Goal: Task Accomplishment & Management: Use online tool/utility

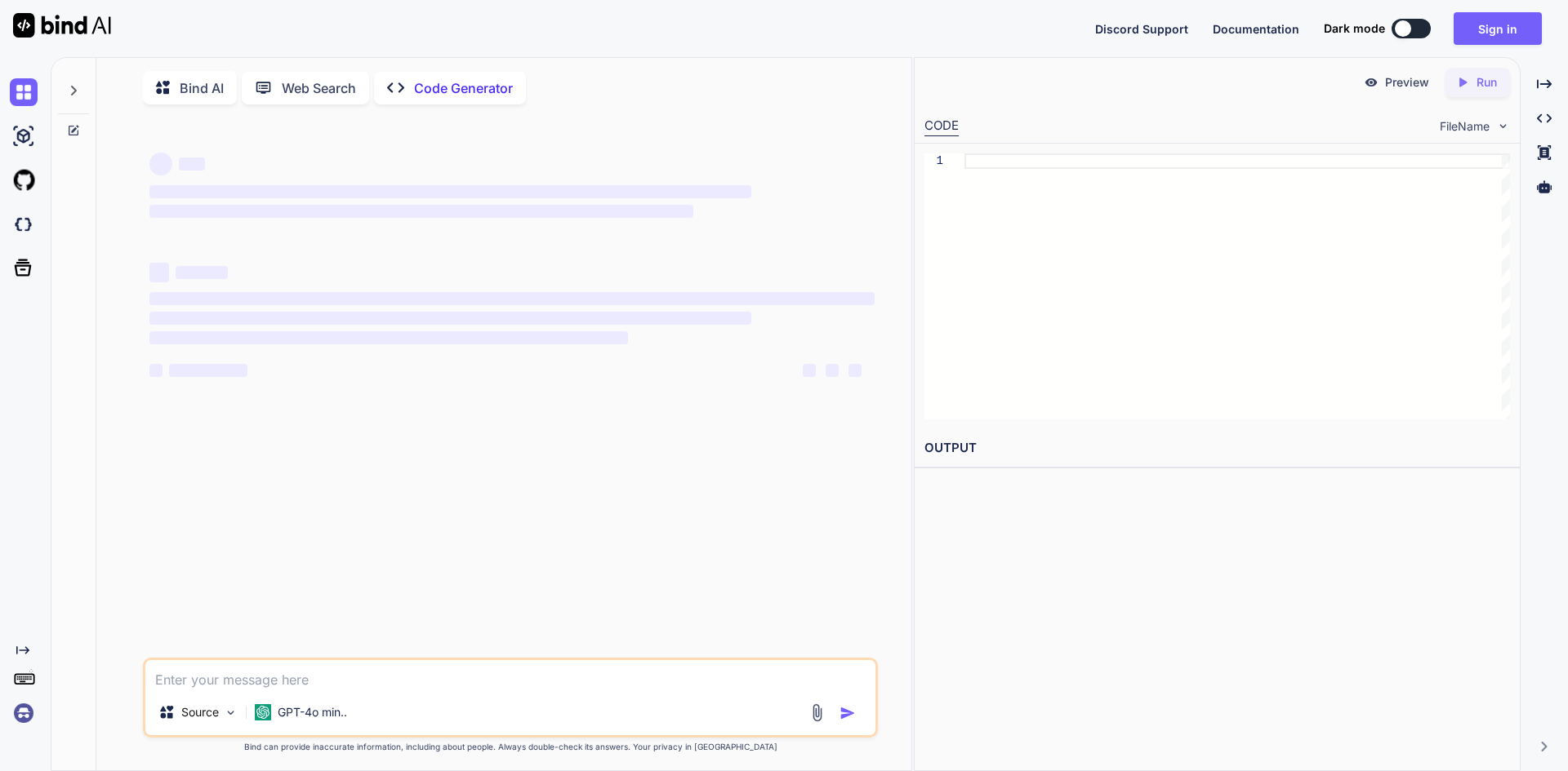
scroll to position [7, 0]
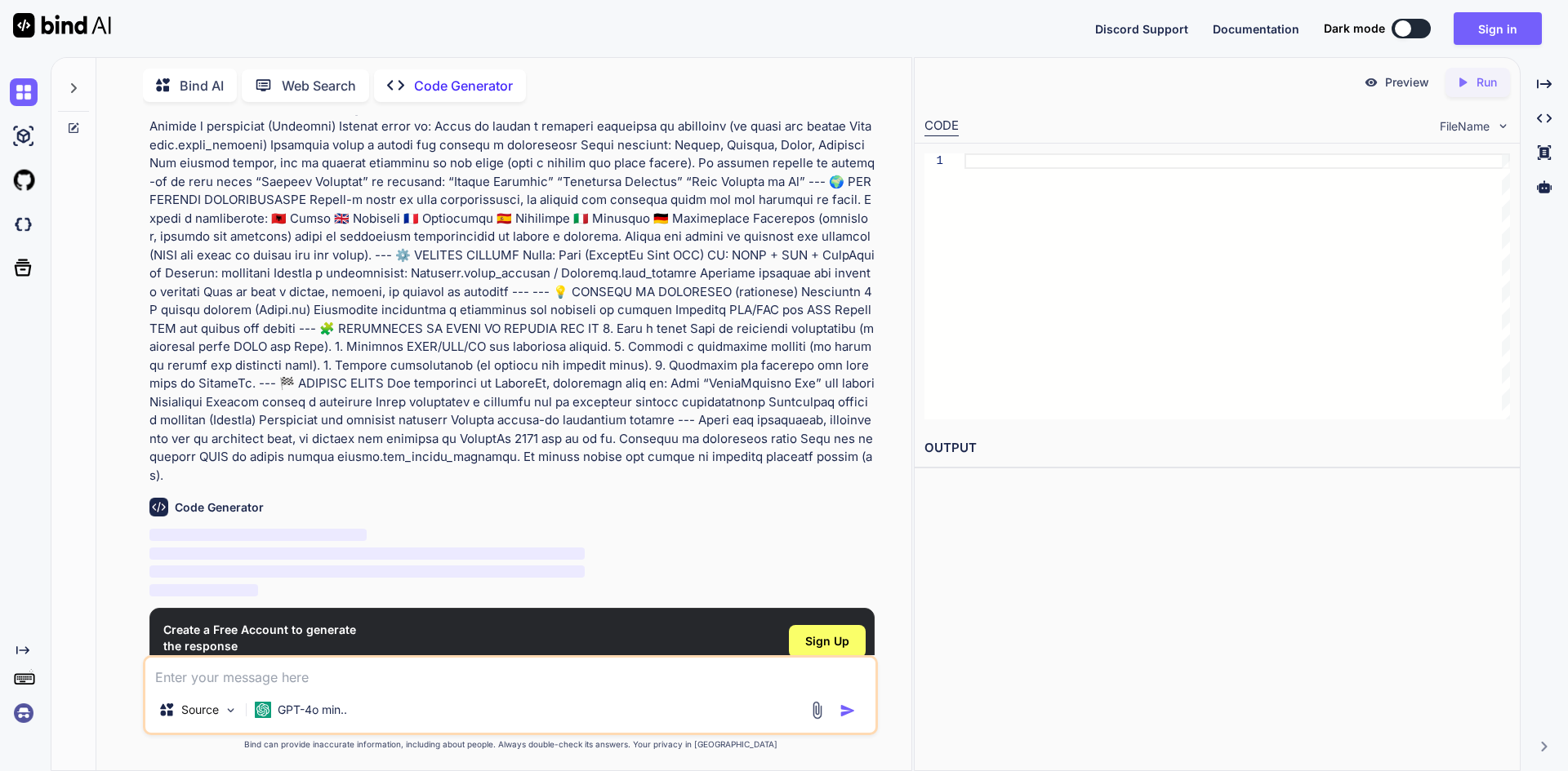
type textarea "x"
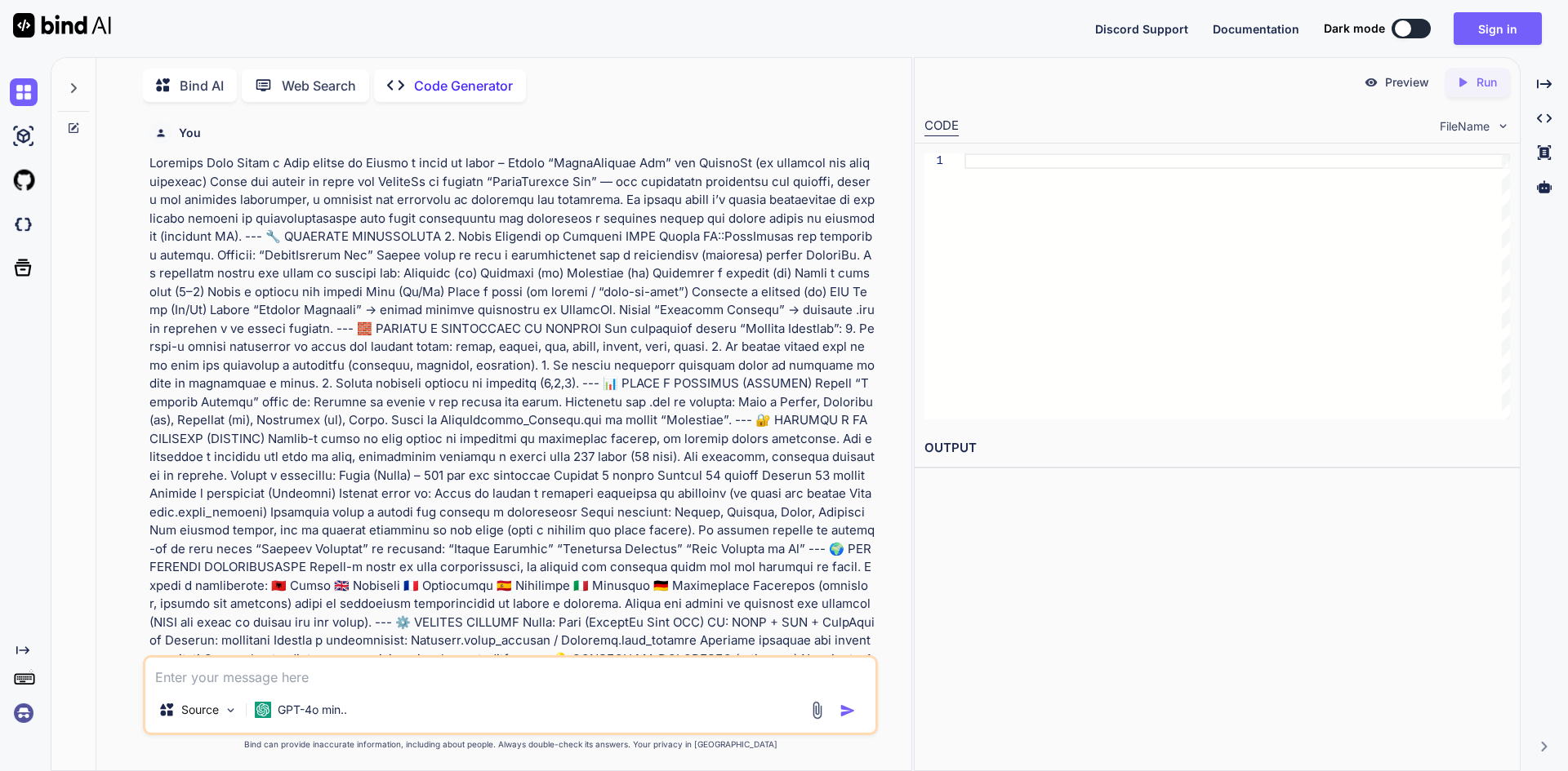
scroll to position [390, 0]
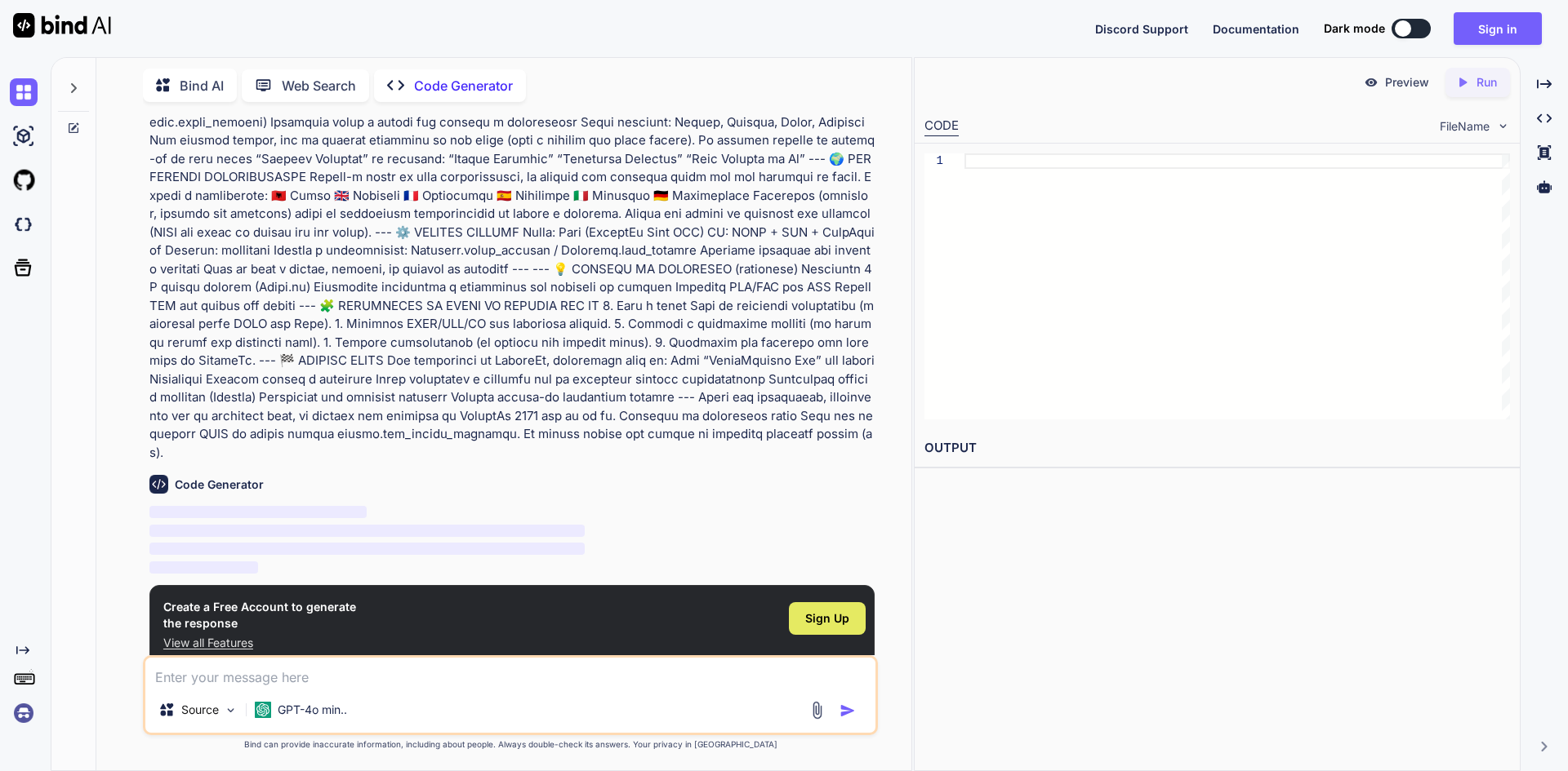
click at [831, 610] on span "Sign Up" at bounding box center [827, 618] width 44 height 16
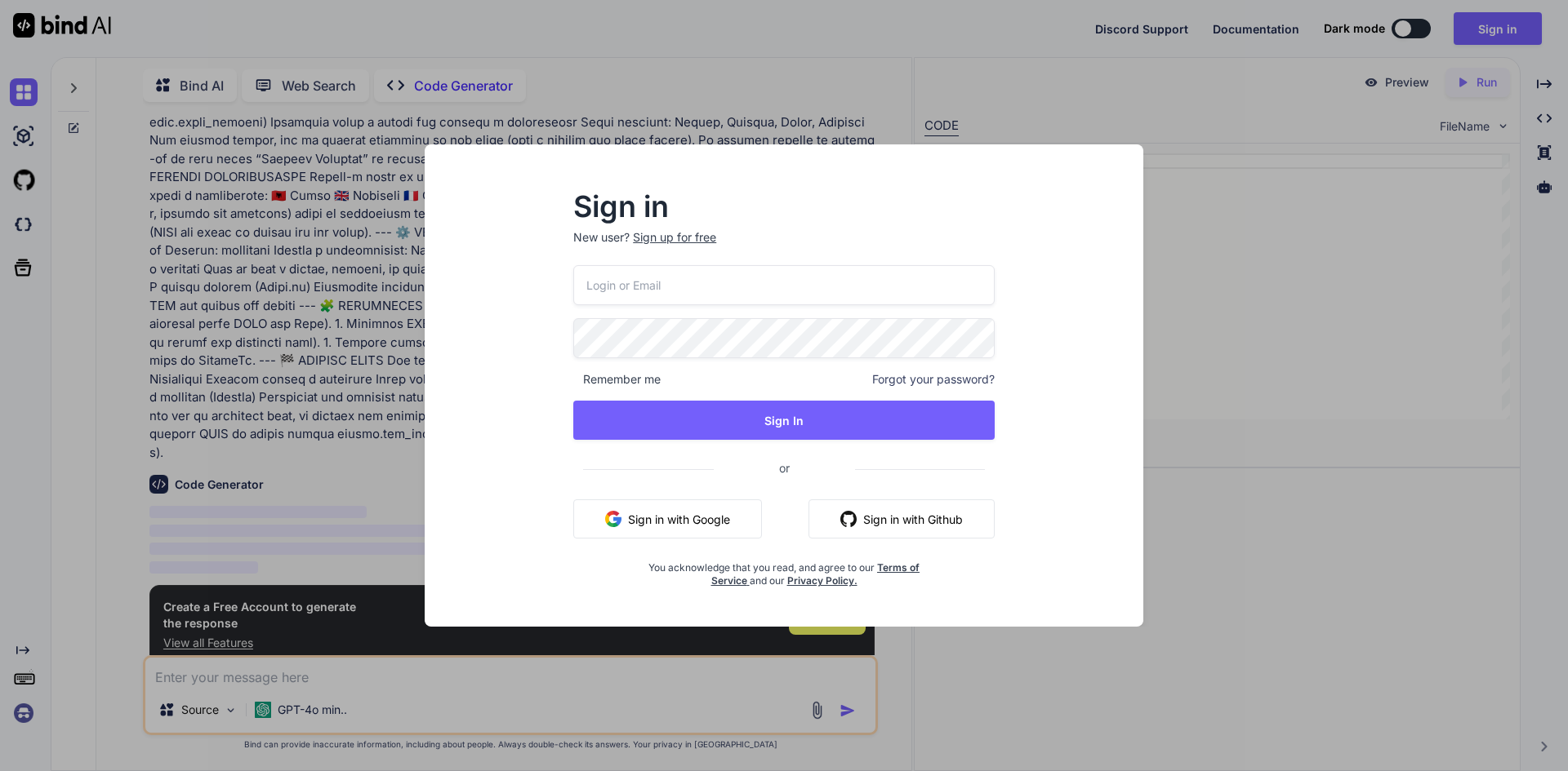
click at [649, 519] on button "Sign in with Google" at bounding box center [668, 519] width 188 height 39
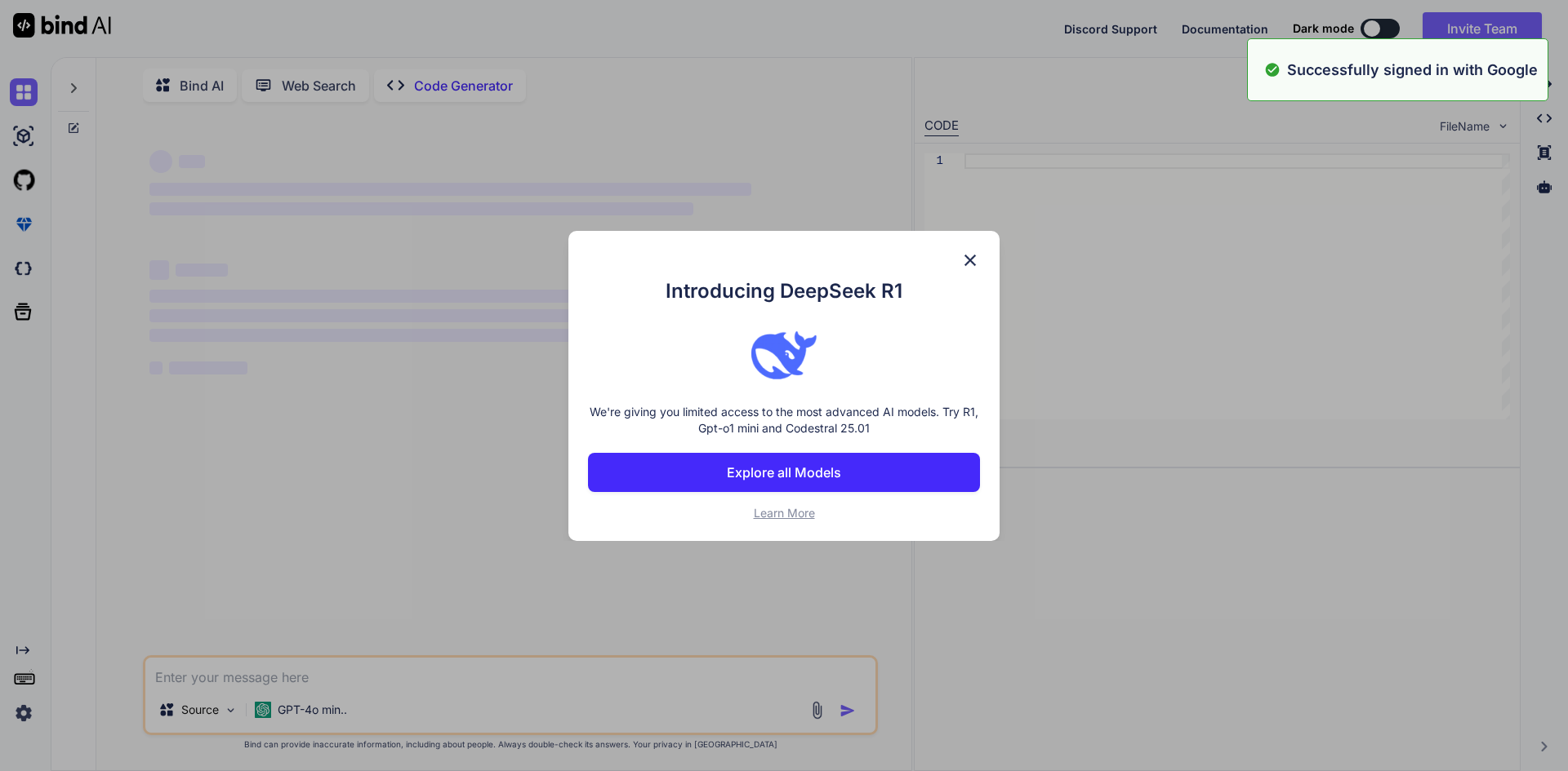
scroll to position [0, 0]
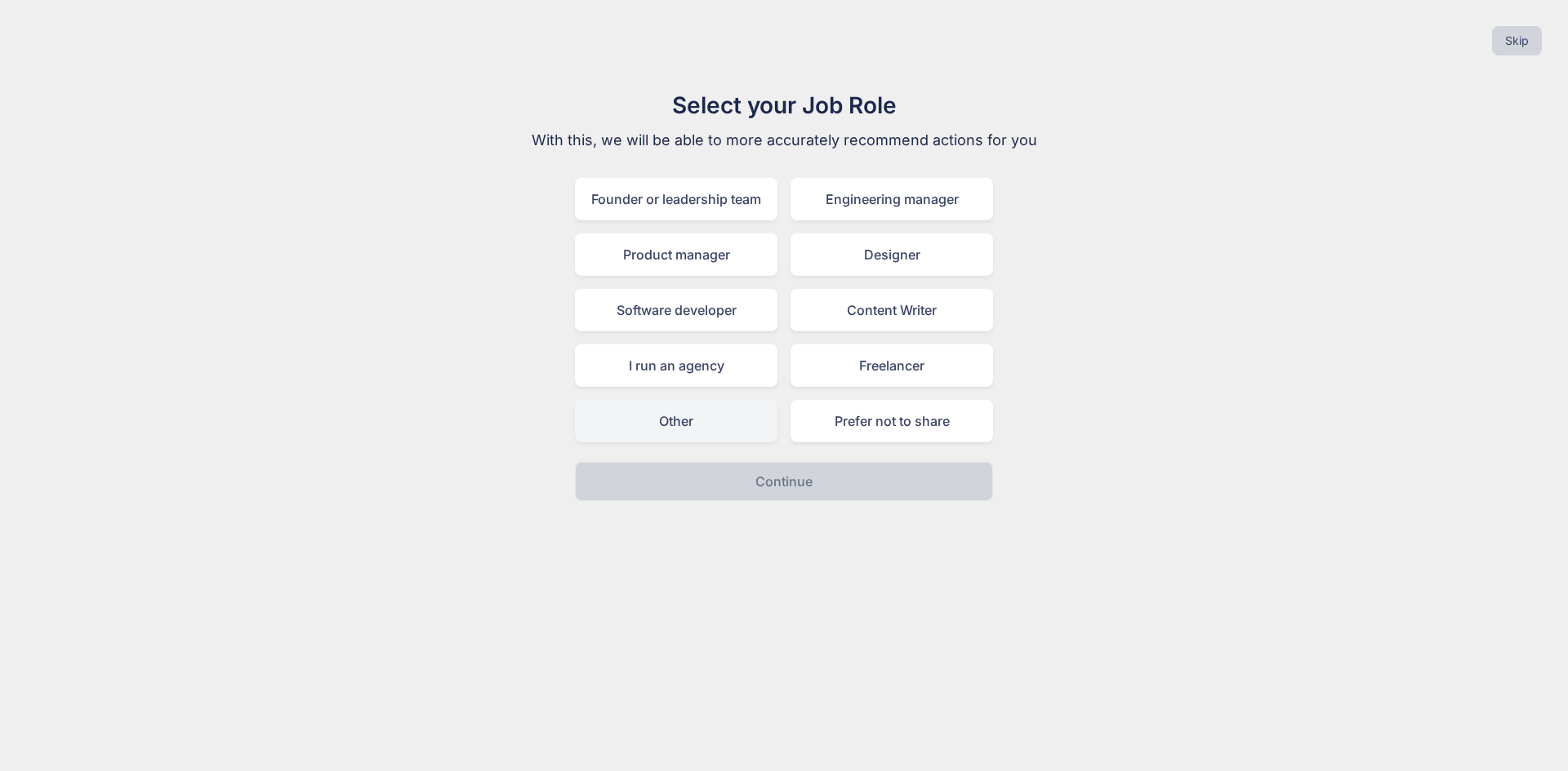
click at [699, 432] on div "Other" at bounding box center [676, 421] width 203 height 43
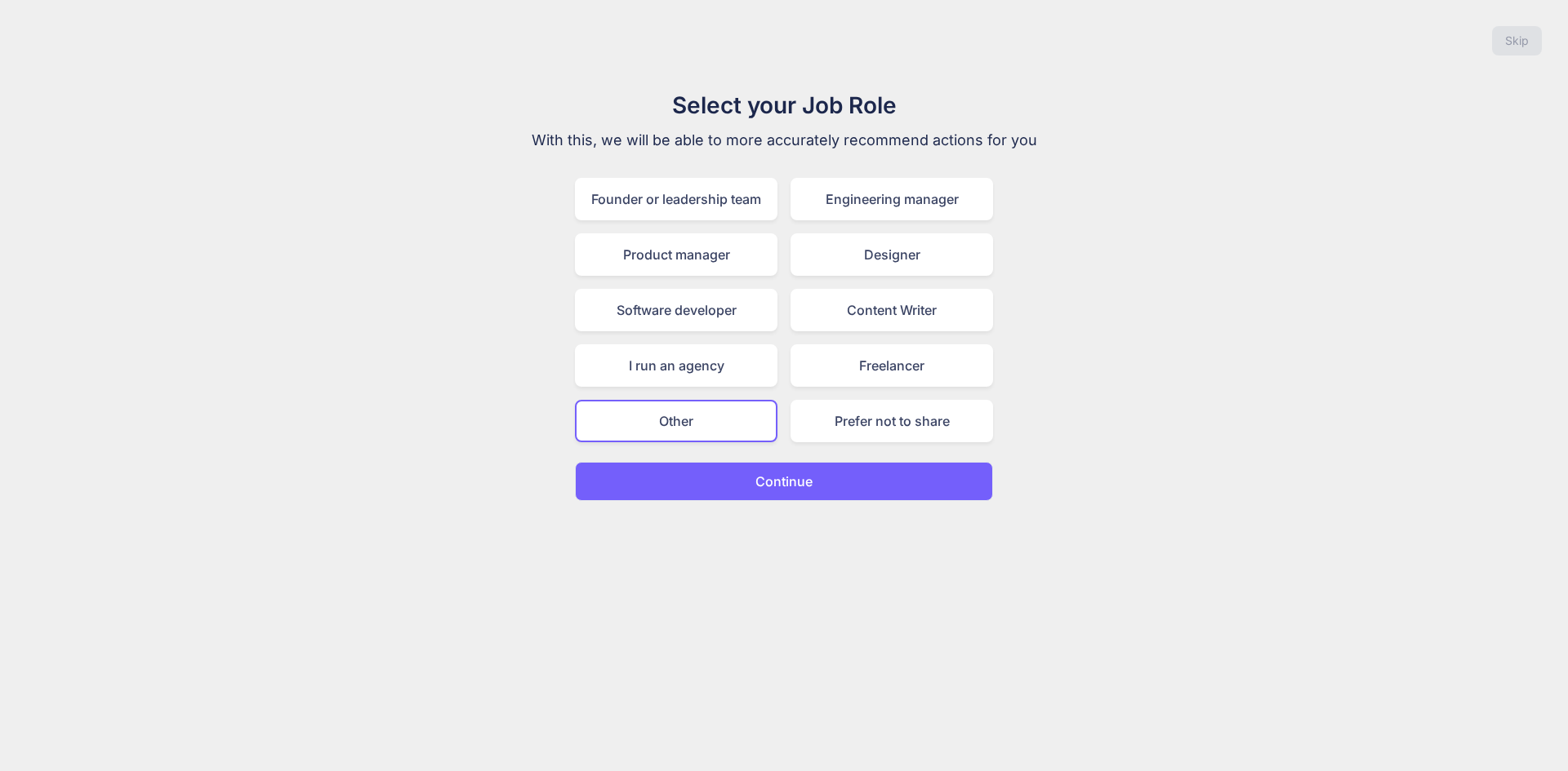
click at [774, 485] on p "Continue" at bounding box center [784, 481] width 57 height 20
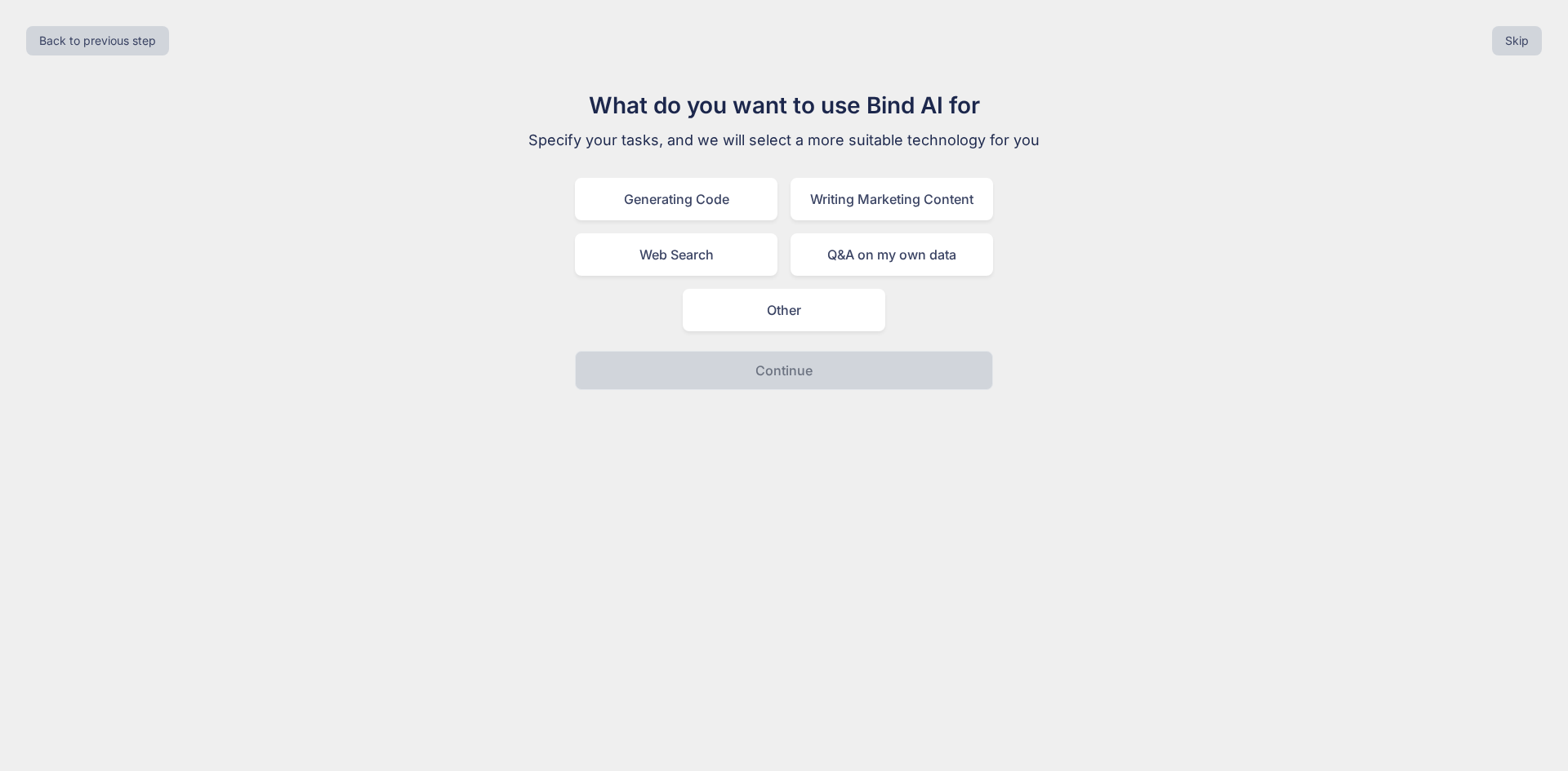
drag, startPoint x: 791, startPoint y: 328, endPoint x: 788, endPoint y: 340, distance: 12.4
click at [791, 329] on div "Other" at bounding box center [784, 310] width 203 height 43
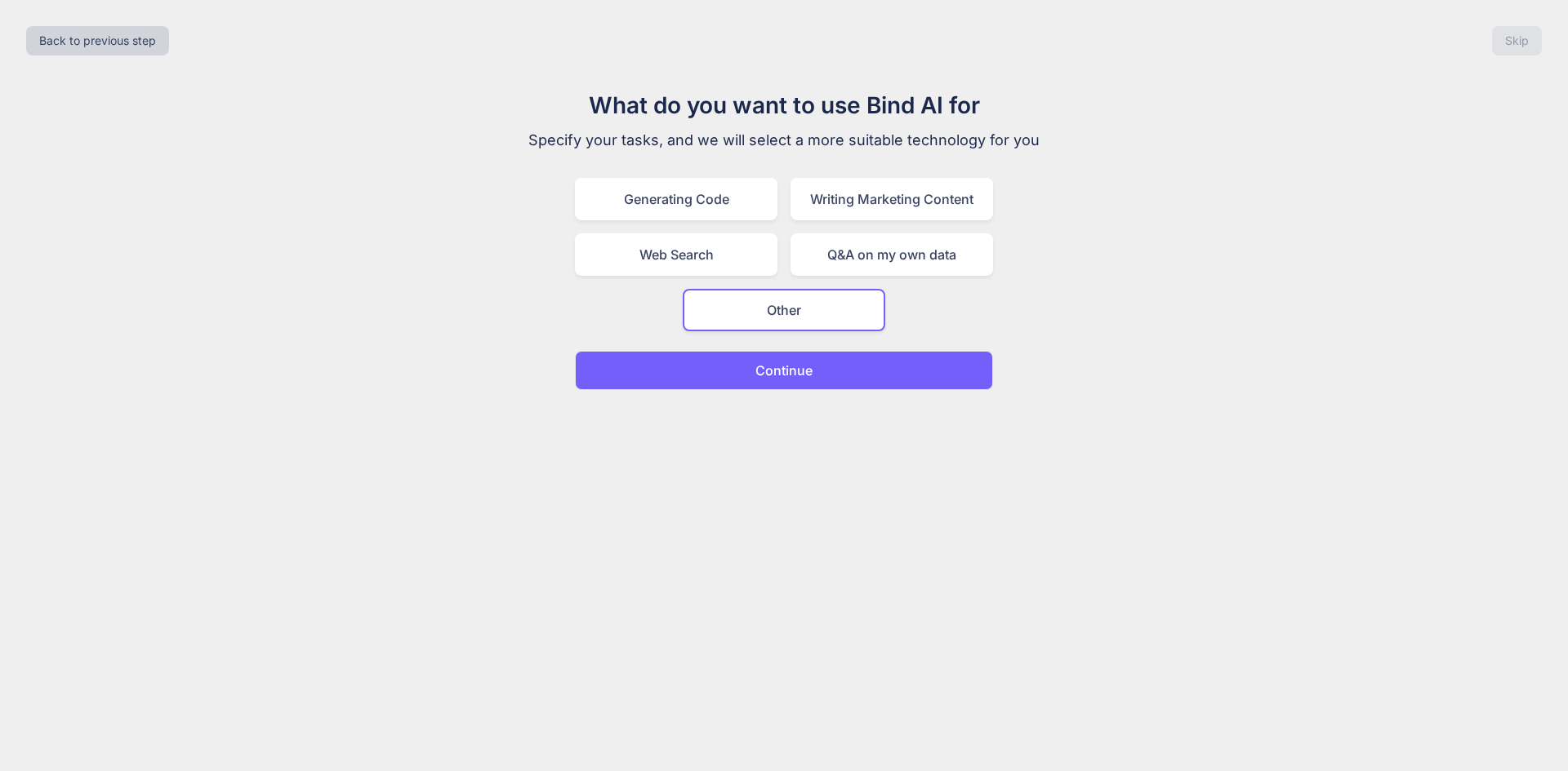
click at [778, 359] on button "Continue" at bounding box center [784, 370] width 418 height 39
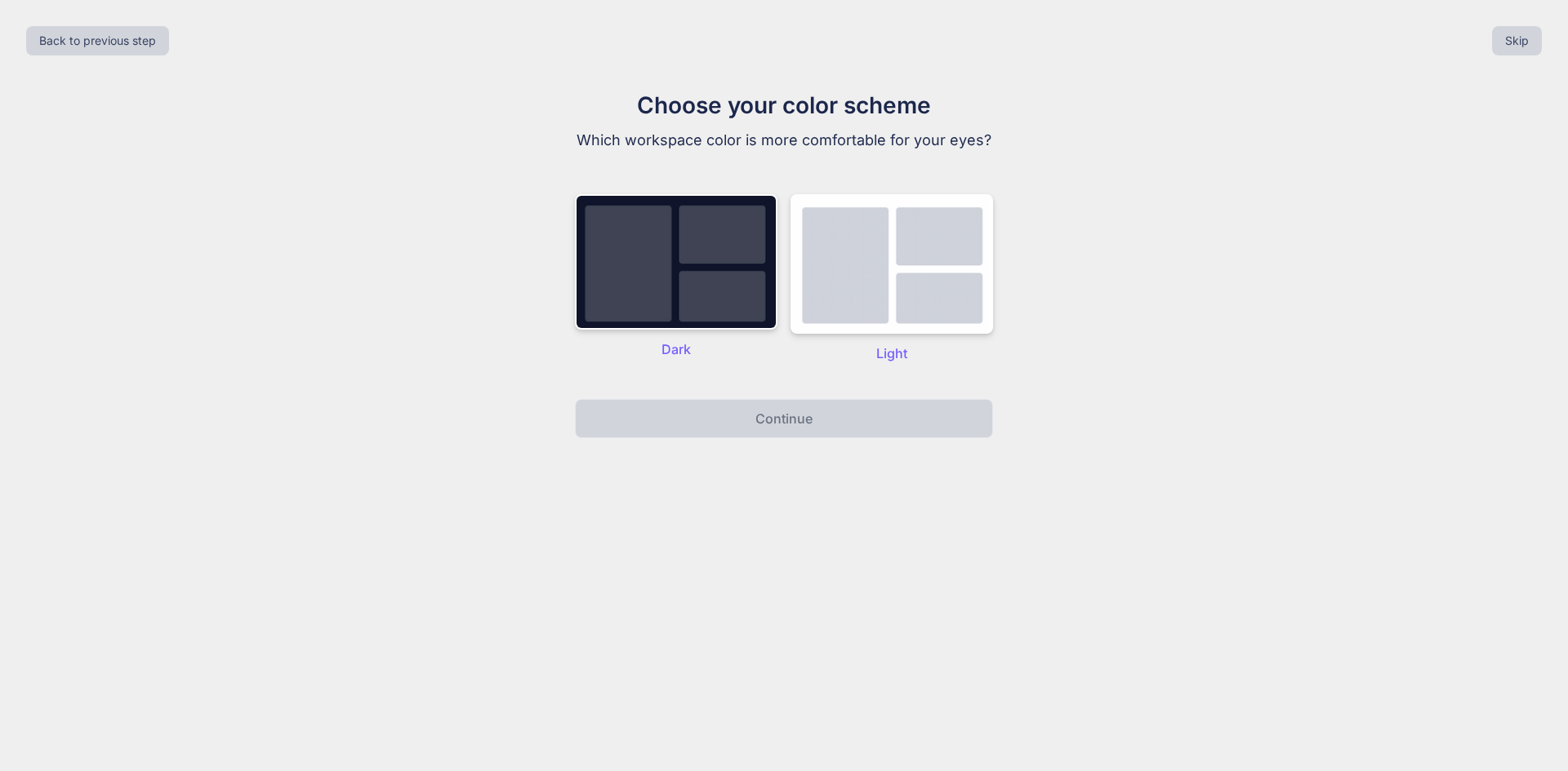
drag, startPoint x: 725, startPoint y: 270, endPoint x: 754, endPoint y: 331, distance: 67.5
click at [724, 270] on img at bounding box center [676, 261] width 203 height 136
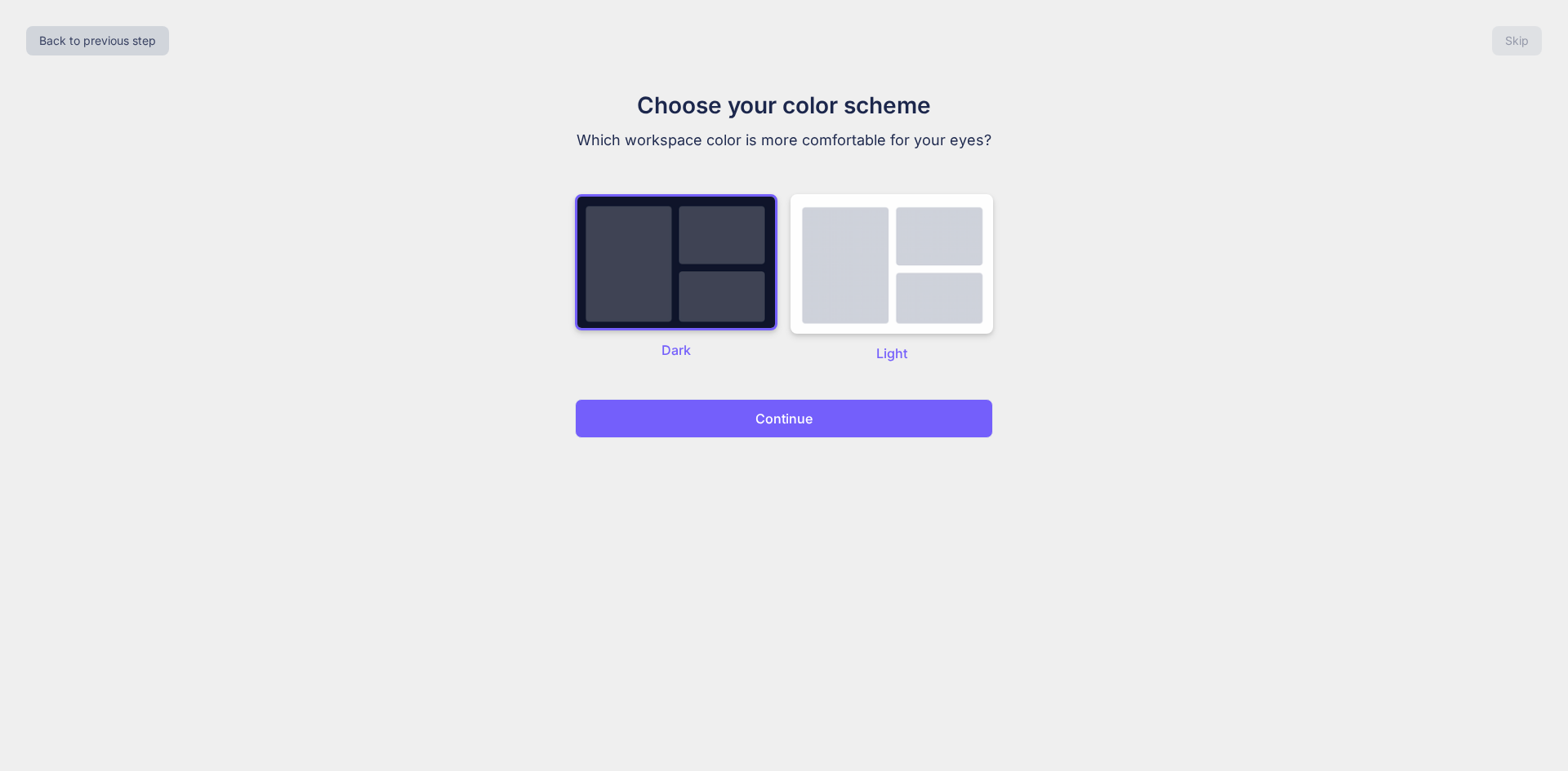
click at [797, 415] on p "Continue" at bounding box center [784, 418] width 57 height 20
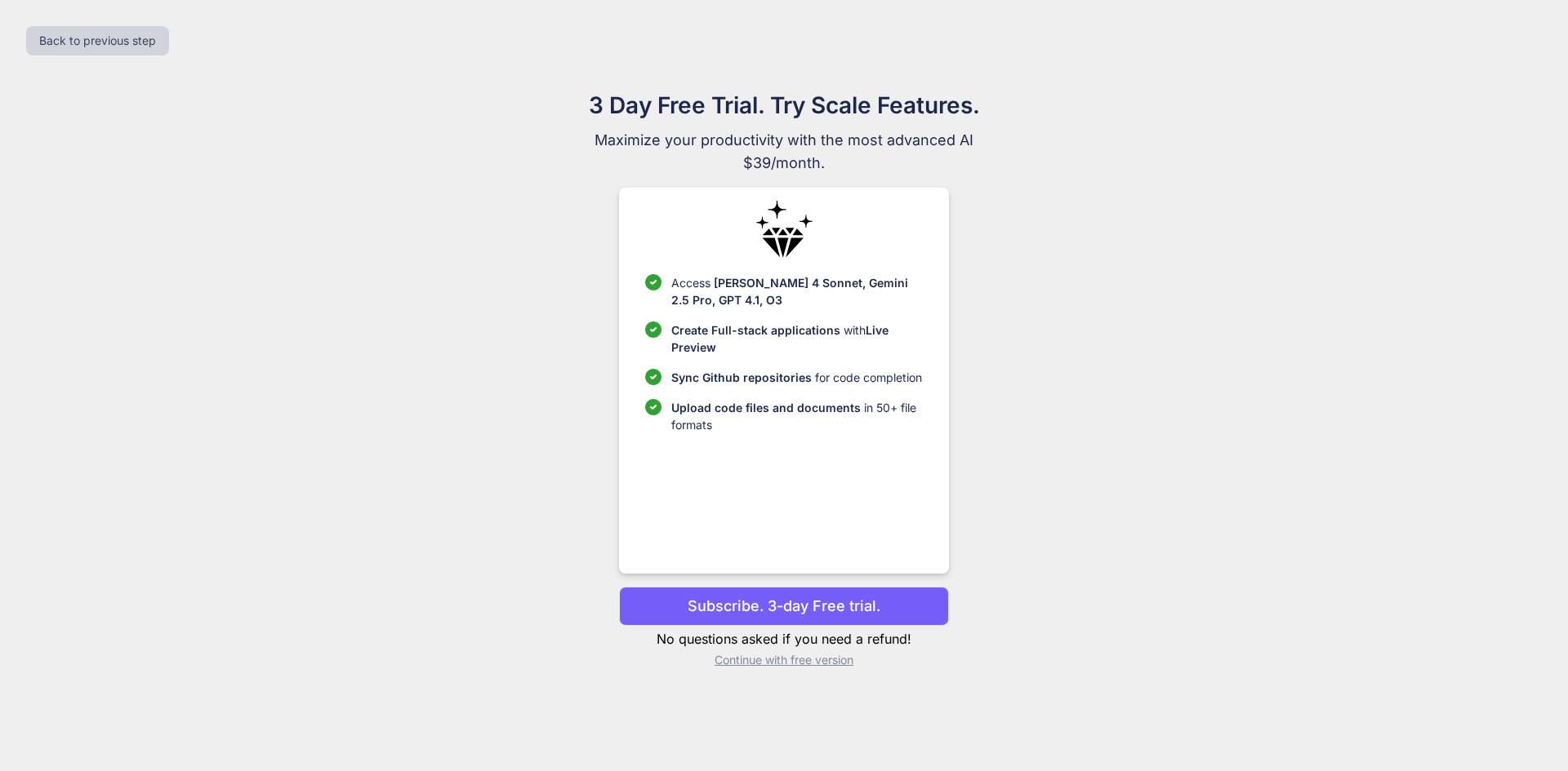
click at [765, 661] on p "Continue with free version" at bounding box center [784, 660] width 329 height 16
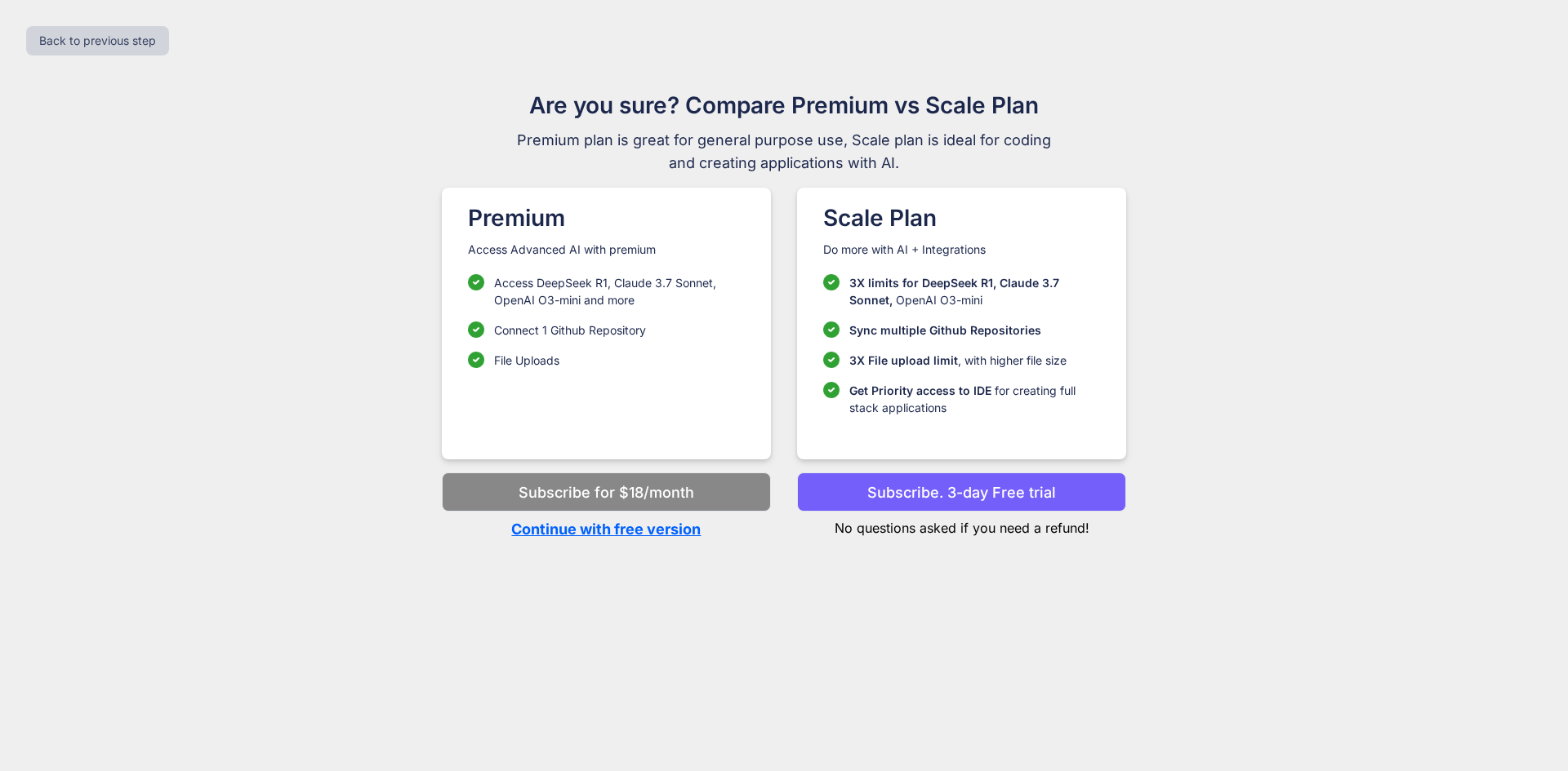
click at [603, 530] on p "Continue with free version" at bounding box center [607, 529] width 329 height 22
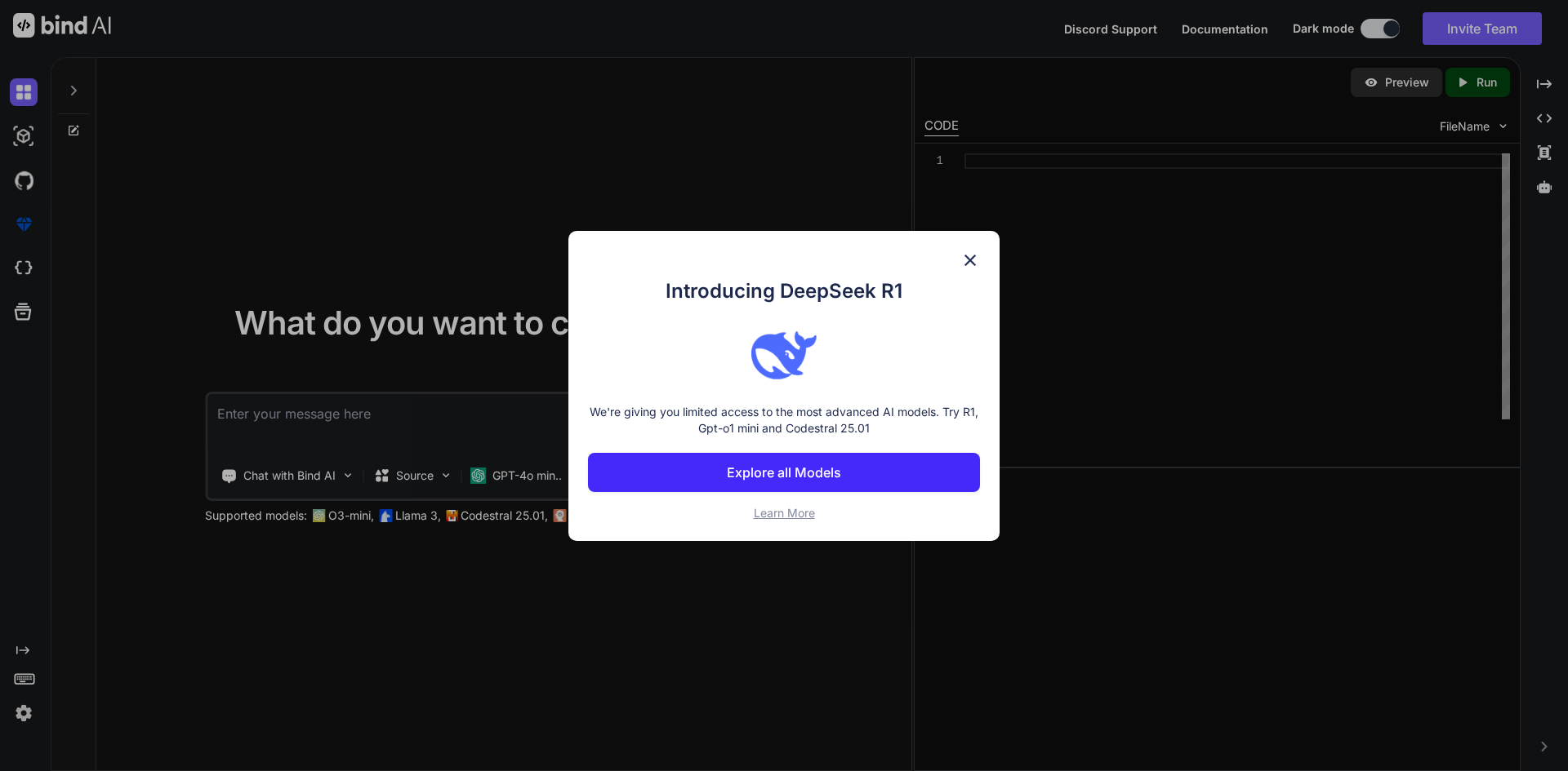
click at [804, 476] on p "Explore all Models" at bounding box center [784, 472] width 114 height 20
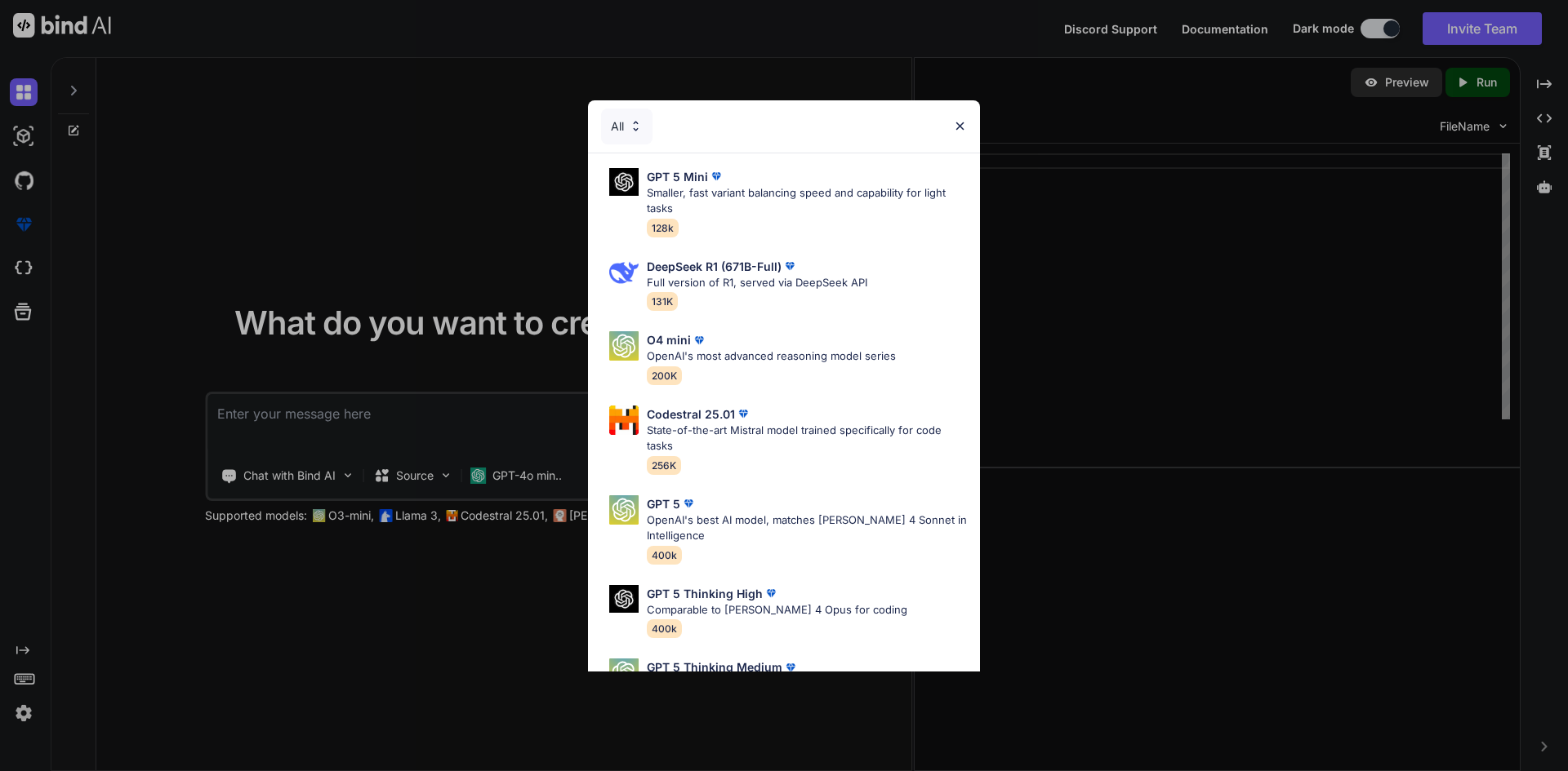
click at [959, 126] on img at bounding box center [959, 125] width 14 height 14
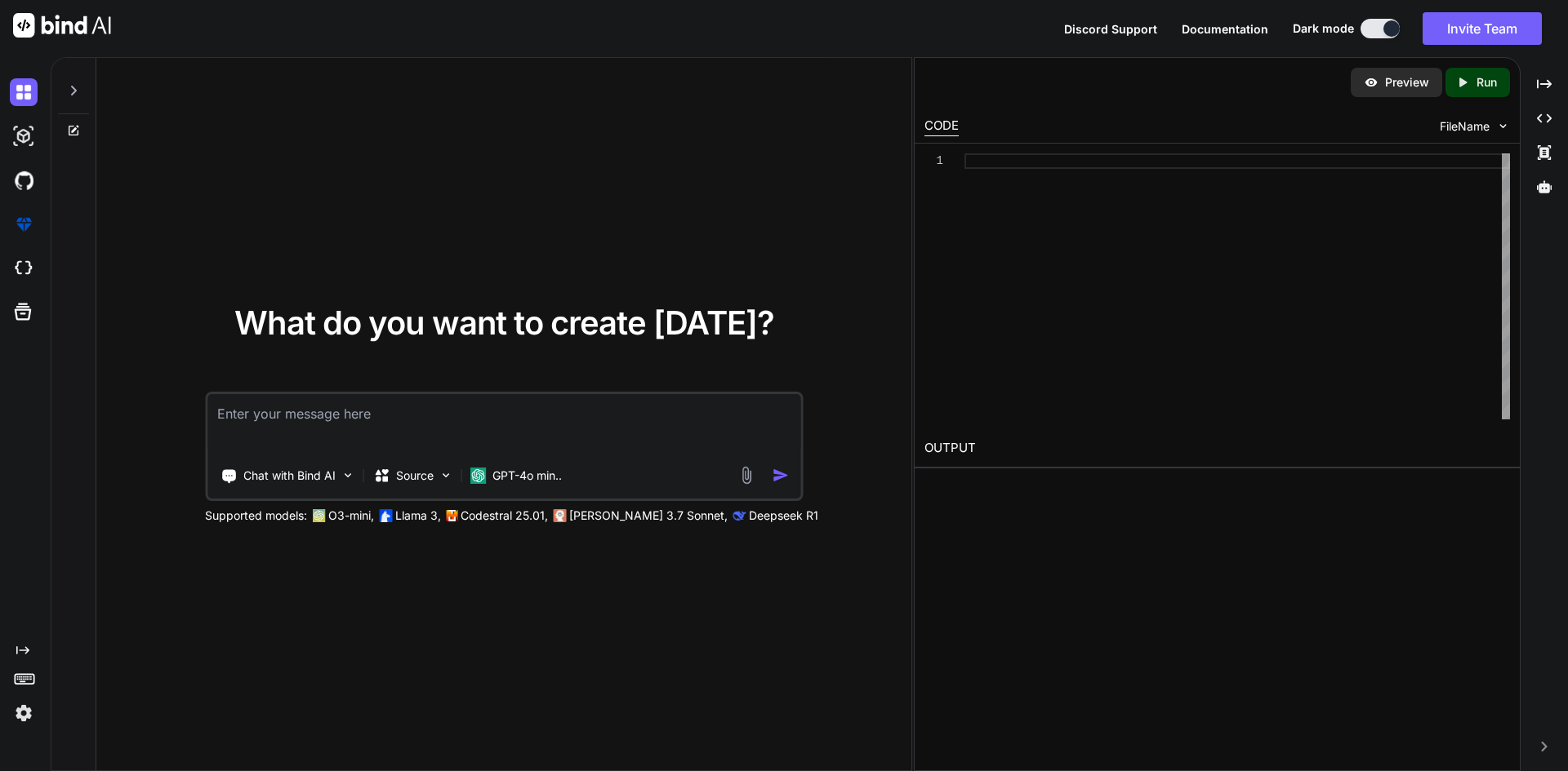
click at [567, 404] on textarea at bounding box center [503, 425] width 592 height 61
paste textarea "Lorem ips dolors am conse Adip eli SeddoeIu te incid “UtlaboRe Etdol Mag”, a en…"
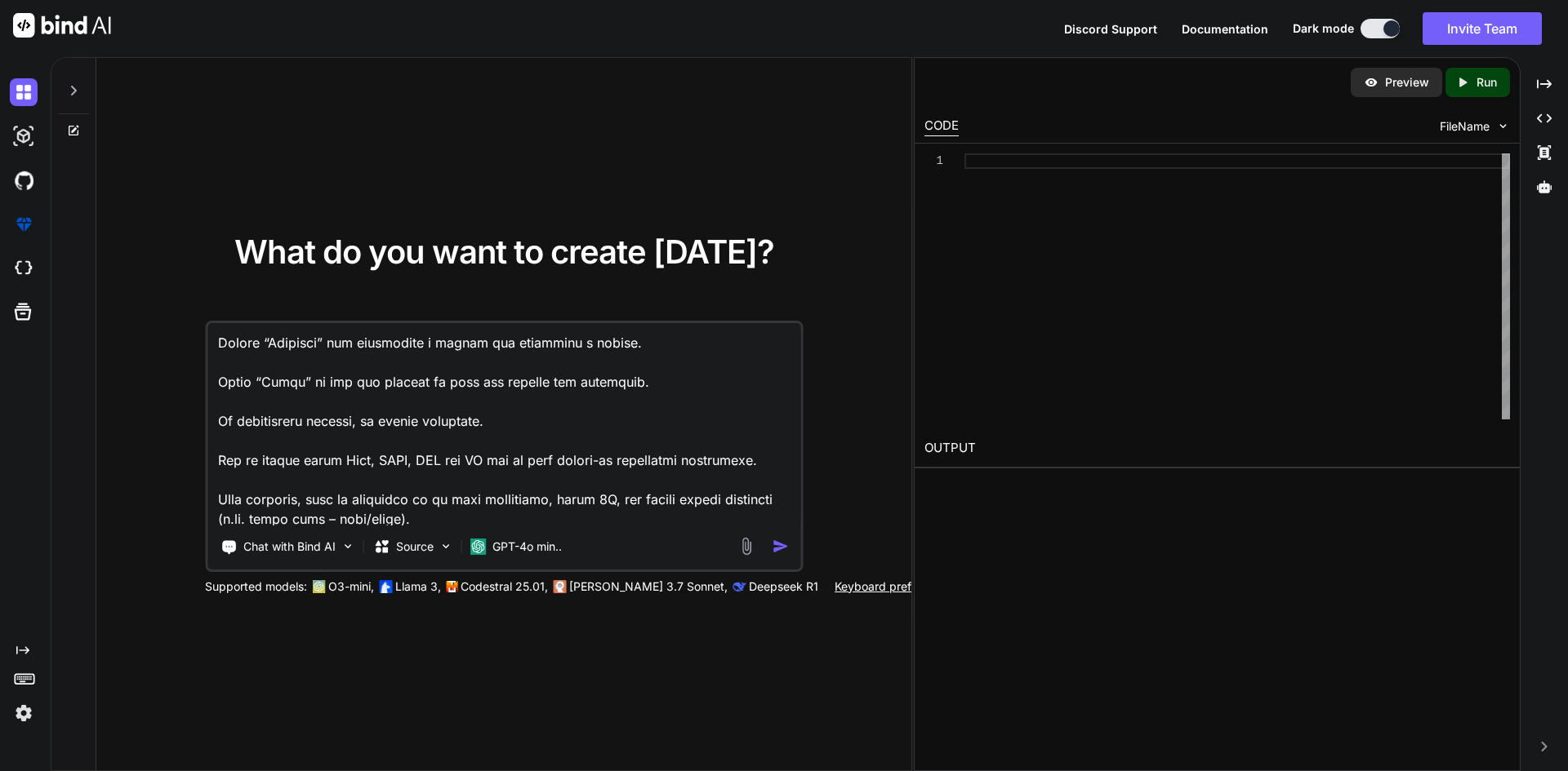
scroll to position [254, 0]
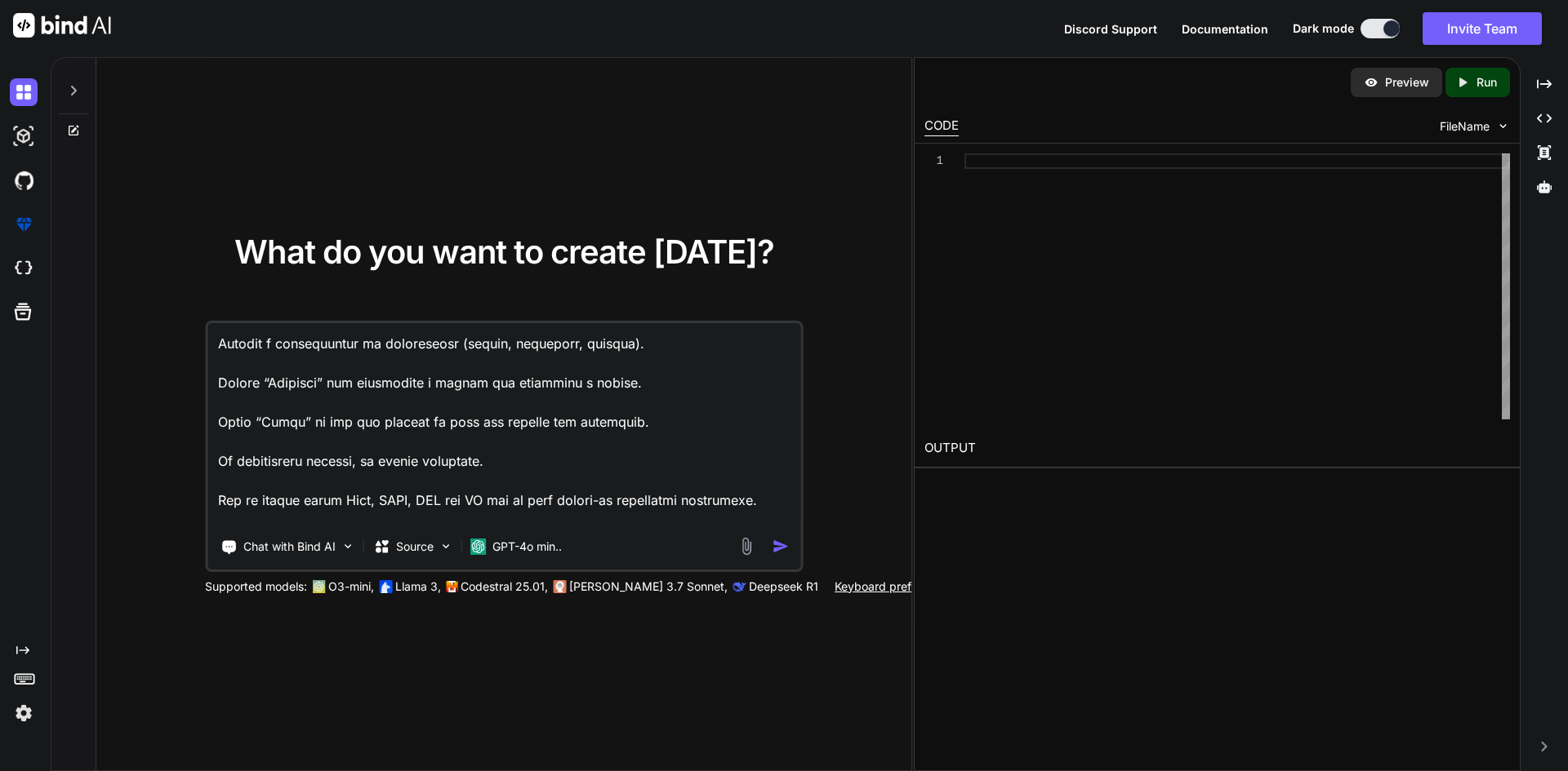
type textarea "Lorem ips dolors am conse Adip eli SeddoeIu te incid “UtlaboRe Etdol Mag”, a en…"
click at [776, 553] on img "button" at bounding box center [780, 547] width 17 height 17
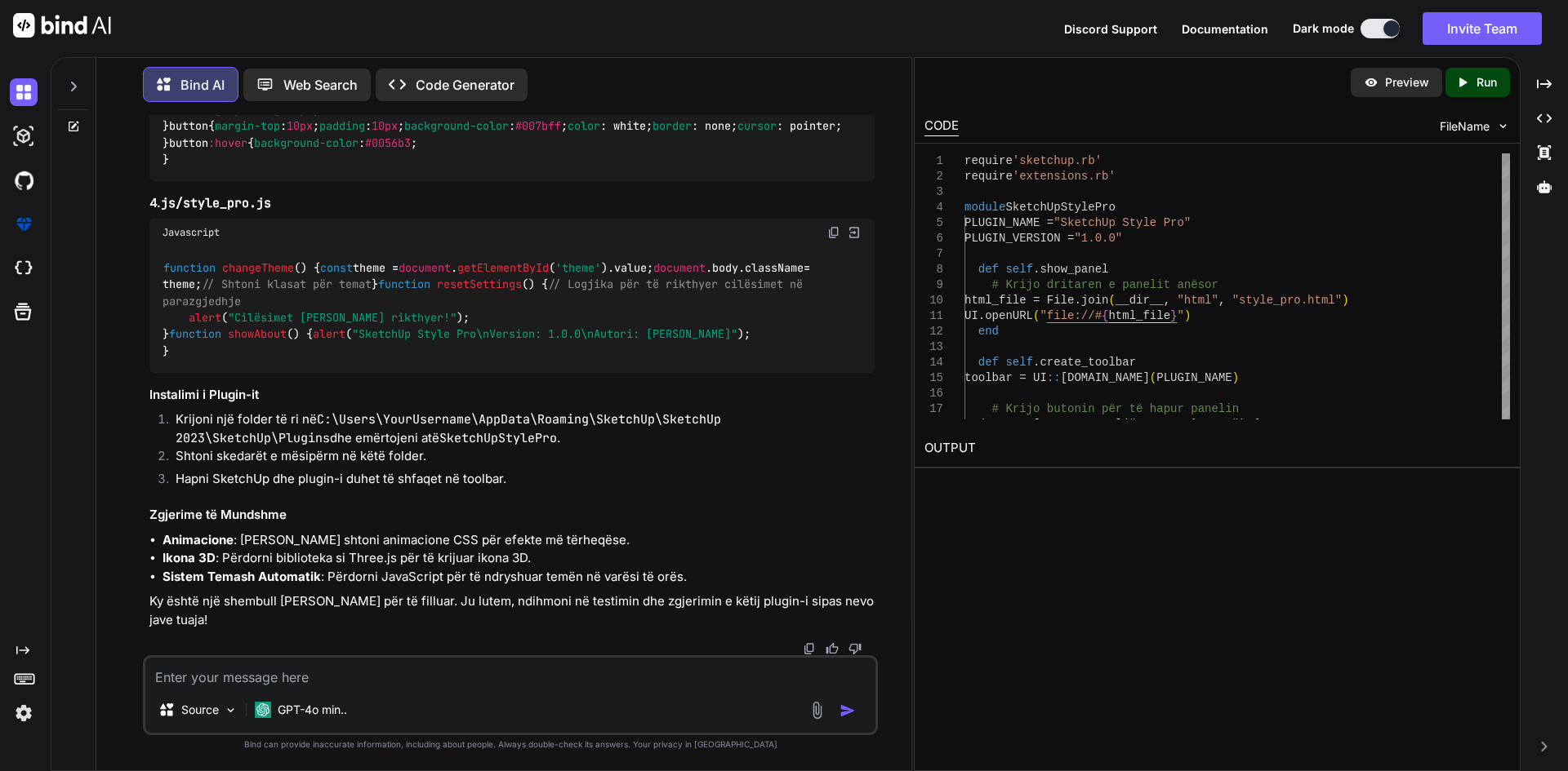
scroll to position [2076, 0]
drag, startPoint x: 447, startPoint y: 456, endPoint x: 561, endPoint y: 457, distance: 114.0
click at [557, 447] on code "SketchUpStylePro" at bounding box center [498, 438] width 118 height 16
copy code "SketchUpStylePro"
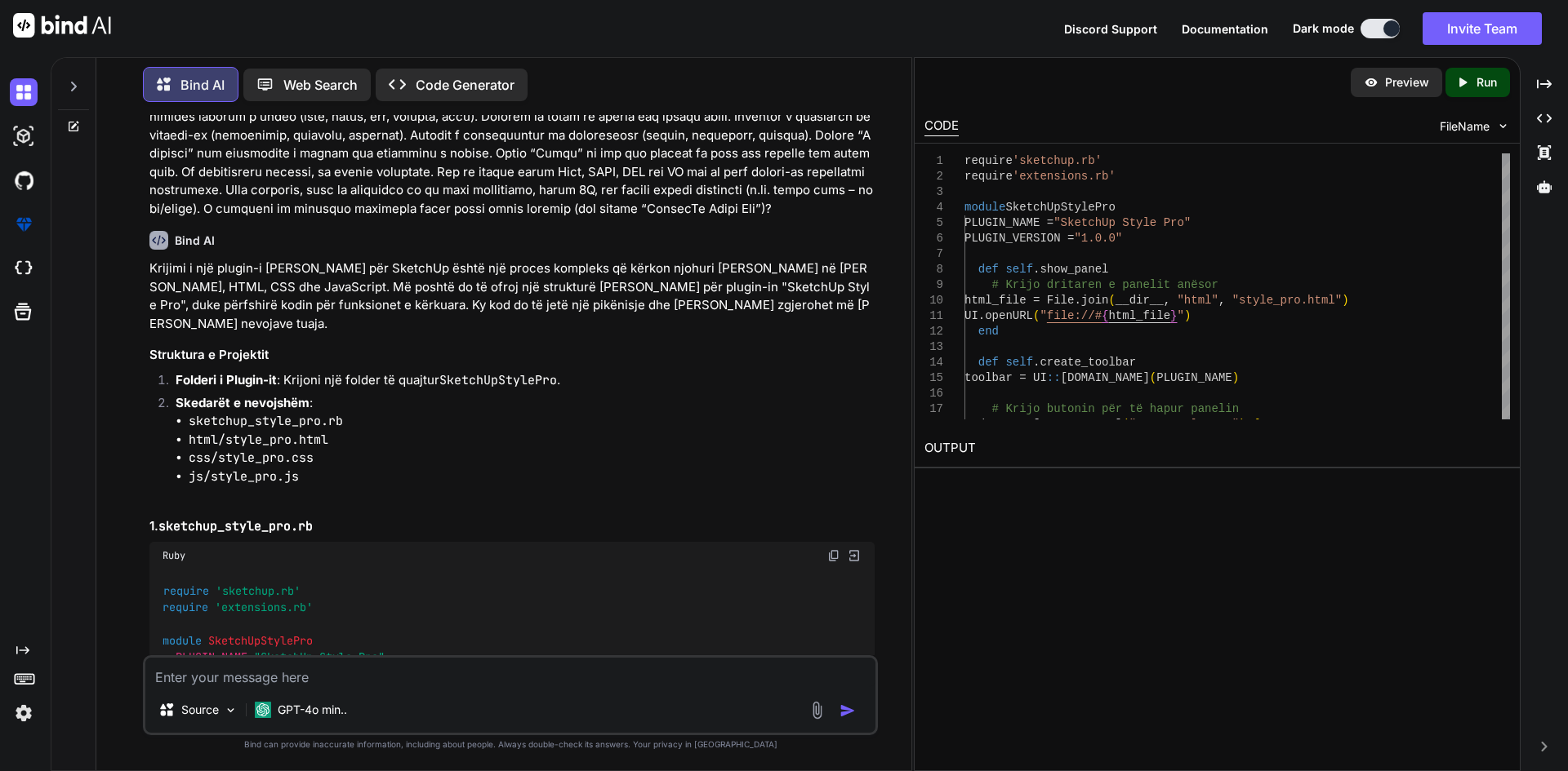
scroll to position [164, 0]
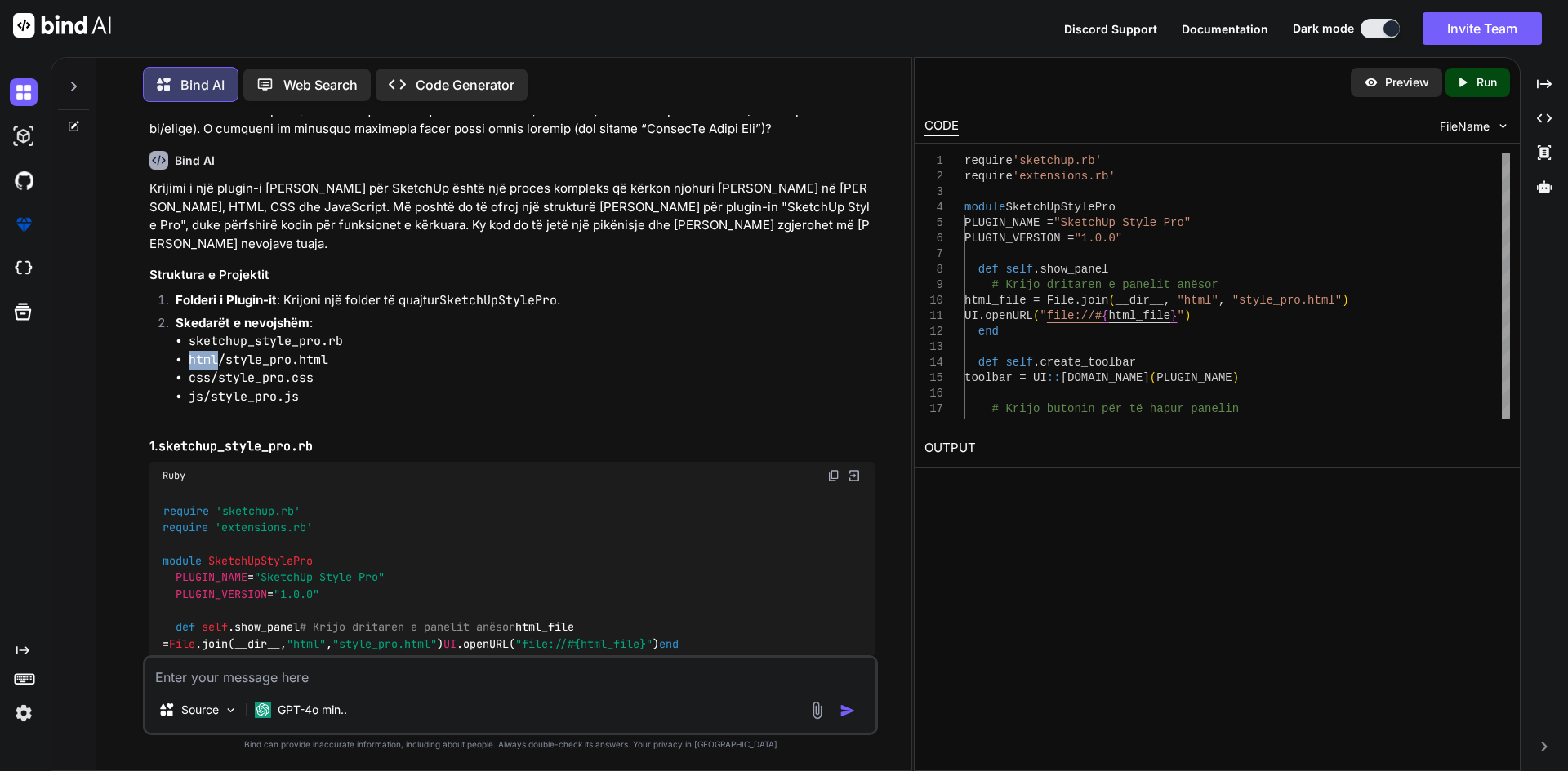
drag, startPoint x: 187, startPoint y: 338, endPoint x: 217, endPoint y: 338, distance: 30.0
click at [217, 352] on code "html/style_pro.html" at bounding box center [258, 359] width 140 height 16
copy code "html"
drag, startPoint x: 186, startPoint y: 360, endPoint x: 209, endPoint y: 361, distance: 23.0
click at [209, 361] on ul "sketchup_style_pro.rb html/style_pro.html css/style_pro.css js/style_pro.js" at bounding box center [525, 368] width 699 height 73
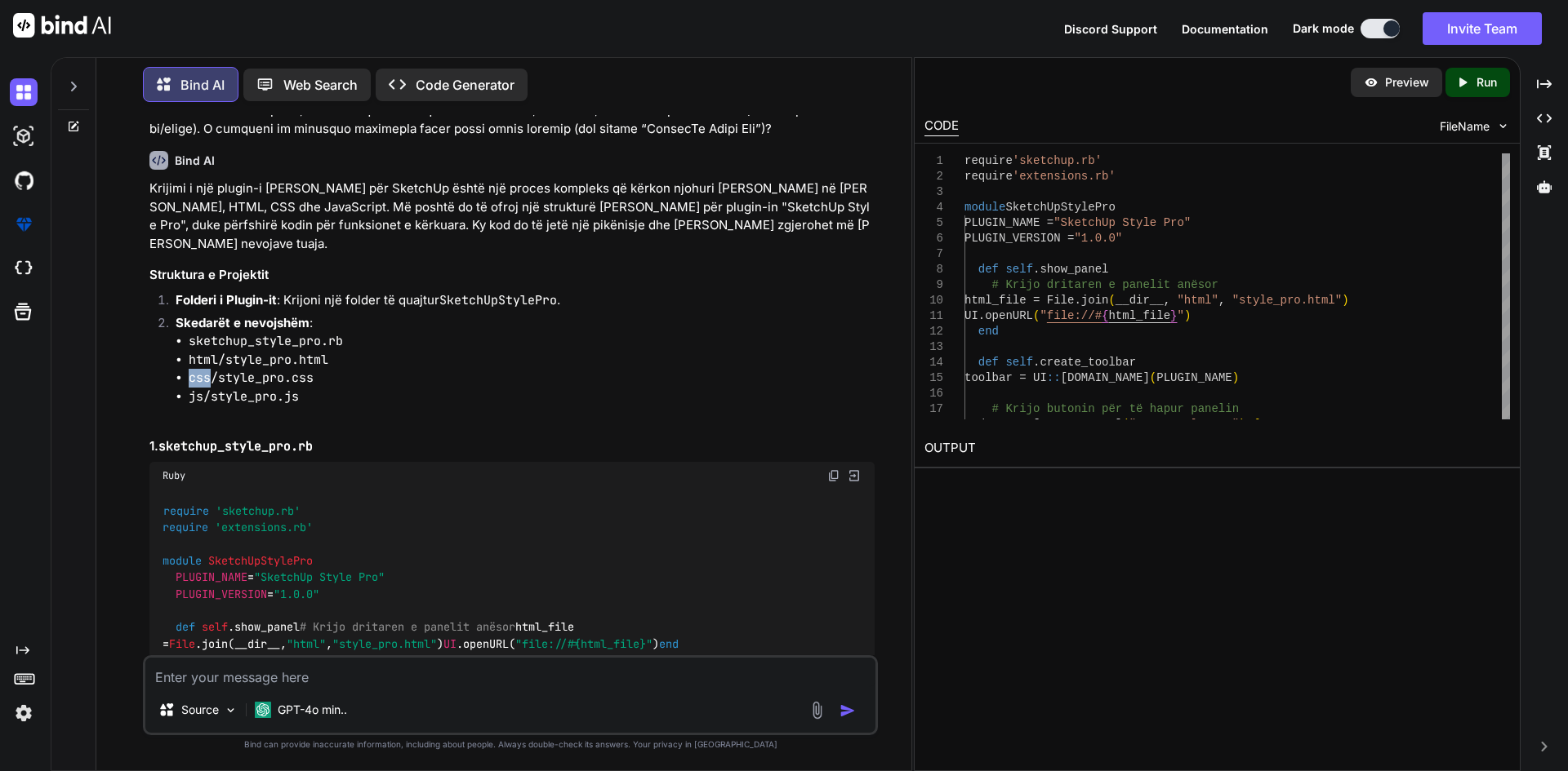
copy code "css"
drag, startPoint x: 203, startPoint y: 378, endPoint x: 187, endPoint y: 378, distance: 16.0
click at [187, 378] on ul "sketchup_style_pro.rb html/style_pro.html css/style_pro.css js/style_pro.js" at bounding box center [525, 368] width 699 height 73
copy code "js"
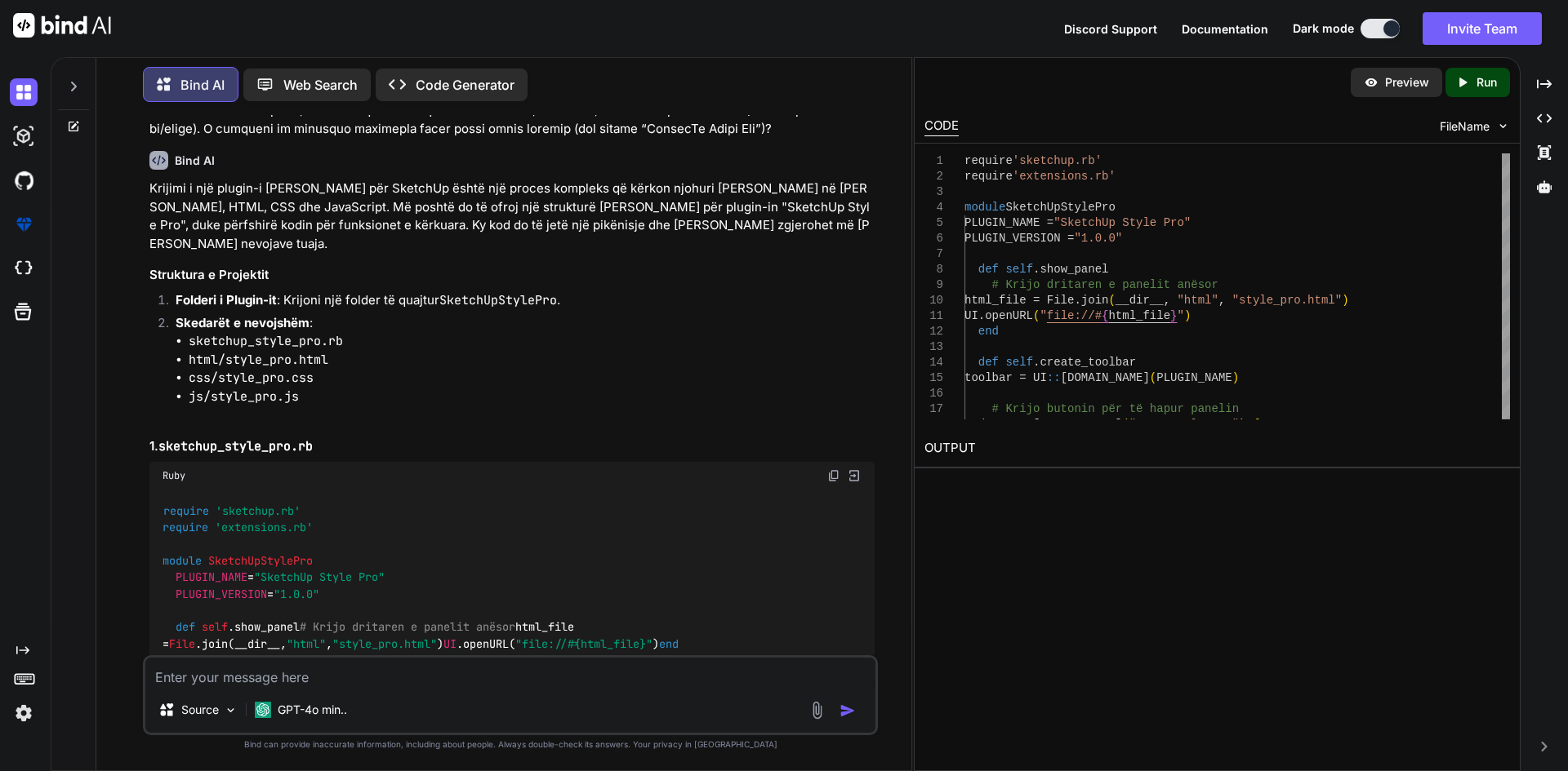
click at [315, 437] on h3 "1. sketchup_style_pro.rb" at bounding box center [512, 447] width 726 height 19
click at [856, 469] on img at bounding box center [853, 475] width 14 height 14
click at [861, 469] on img at bounding box center [853, 475] width 14 height 14
click at [854, 469] on img at bounding box center [853, 475] width 14 height 14
click at [835, 470] on img at bounding box center [834, 476] width 13 height 13
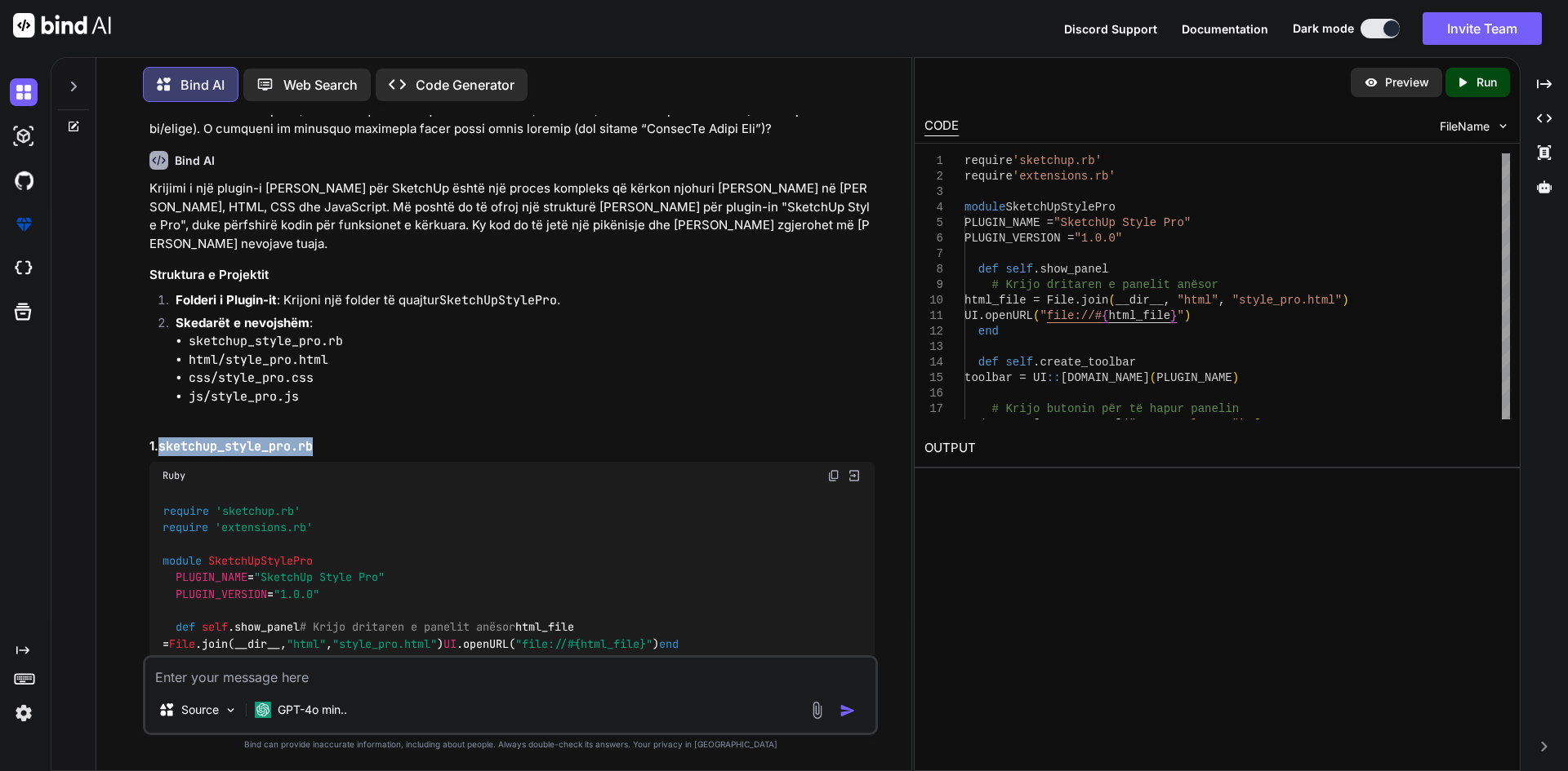
drag, startPoint x: 297, startPoint y: 432, endPoint x: 163, endPoint y: 429, distance: 134.0
click at [163, 437] on h3 "1. sketchup_style_pro.rb" at bounding box center [512, 447] width 726 height 19
copy code "sketchup_style_pro.rb"
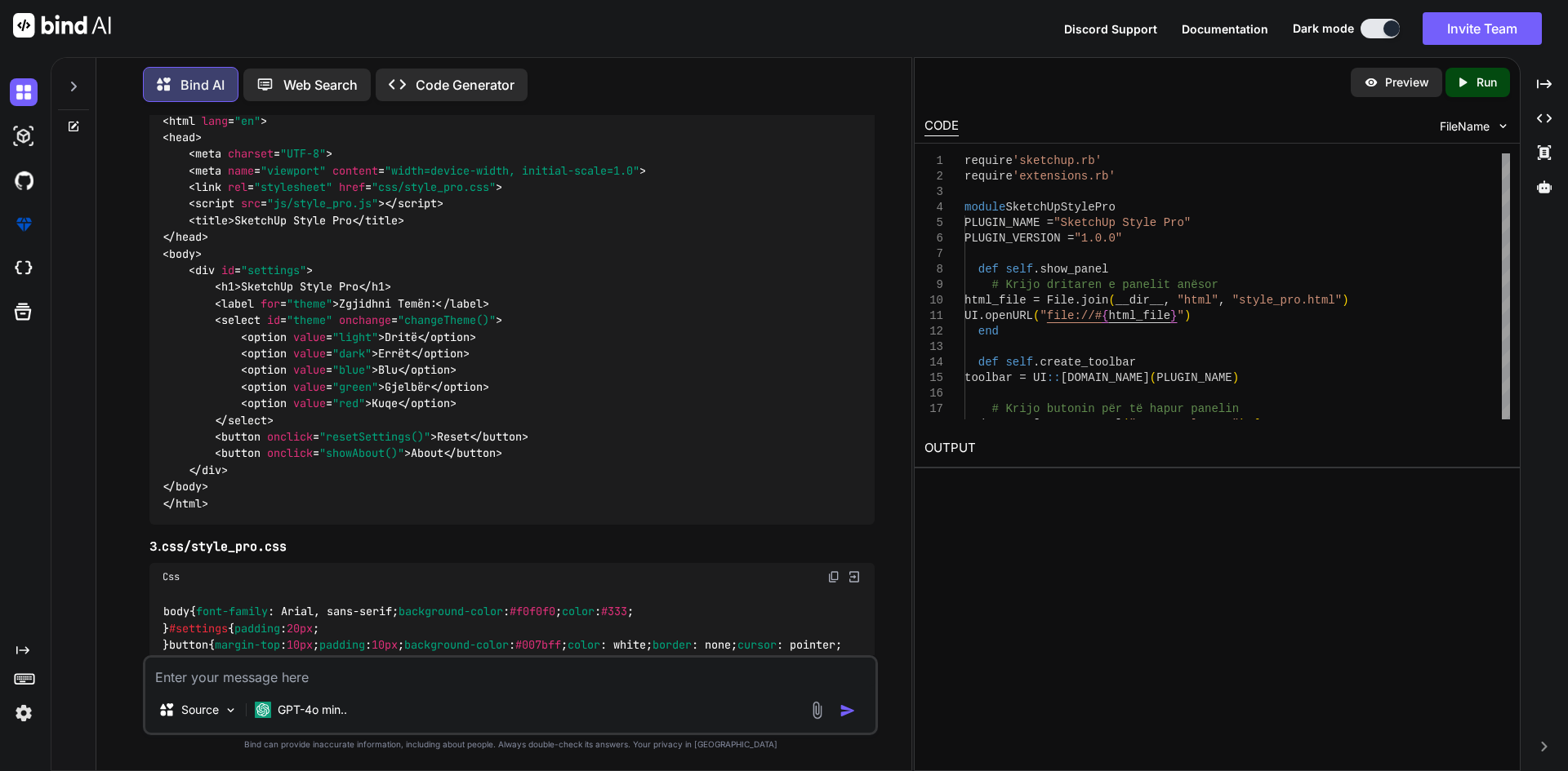
scroll to position [1061, 0]
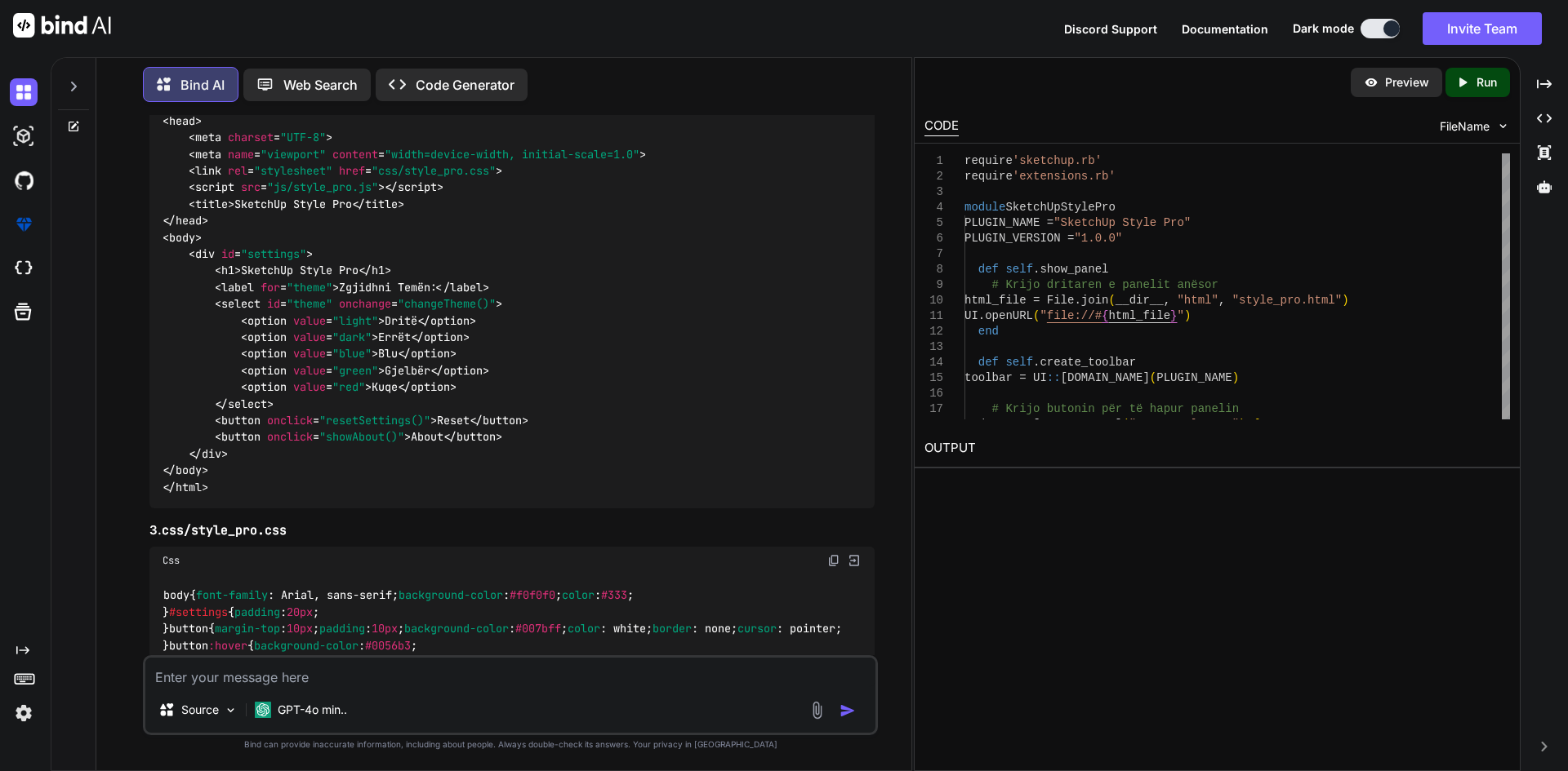
click at [416, 244] on div "<!DOCTYPE html > < html lang = "en" > < head > < meta charset = "UTF-8" > < met…" at bounding box center [512, 287] width 726 height 442
click at [835, 59] on img at bounding box center [834, 52] width 13 height 13
drag, startPoint x: 276, startPoint y: 153, endPoint x: 203, endPoint y: 158, distance: 73.2
click at [203, 32] on h3 "2. html/style_pro.html" at bounding box center [512, 24] width 726 height 19
copy code "style_pro.html"
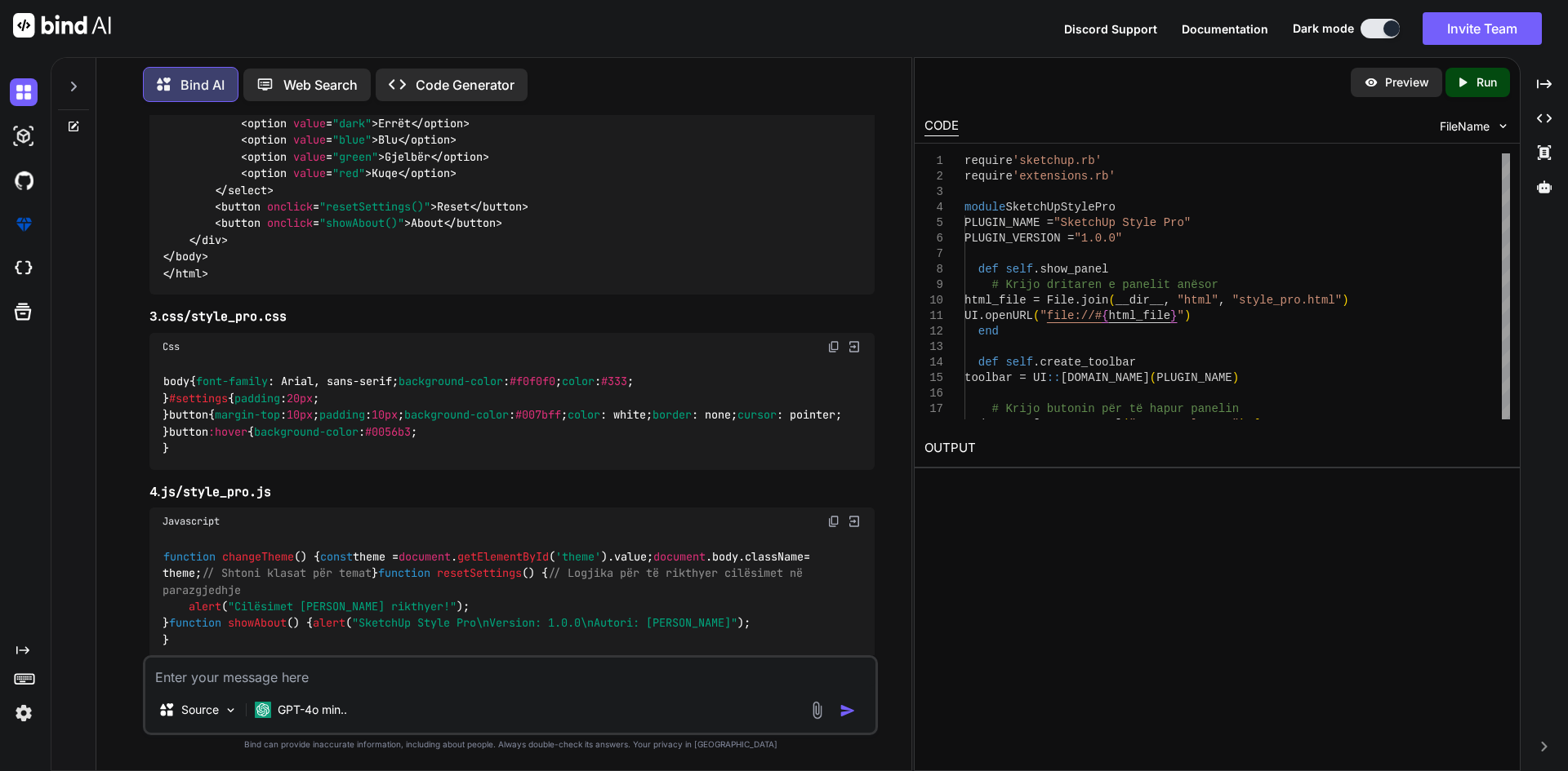
scroll to position [1306, 0]
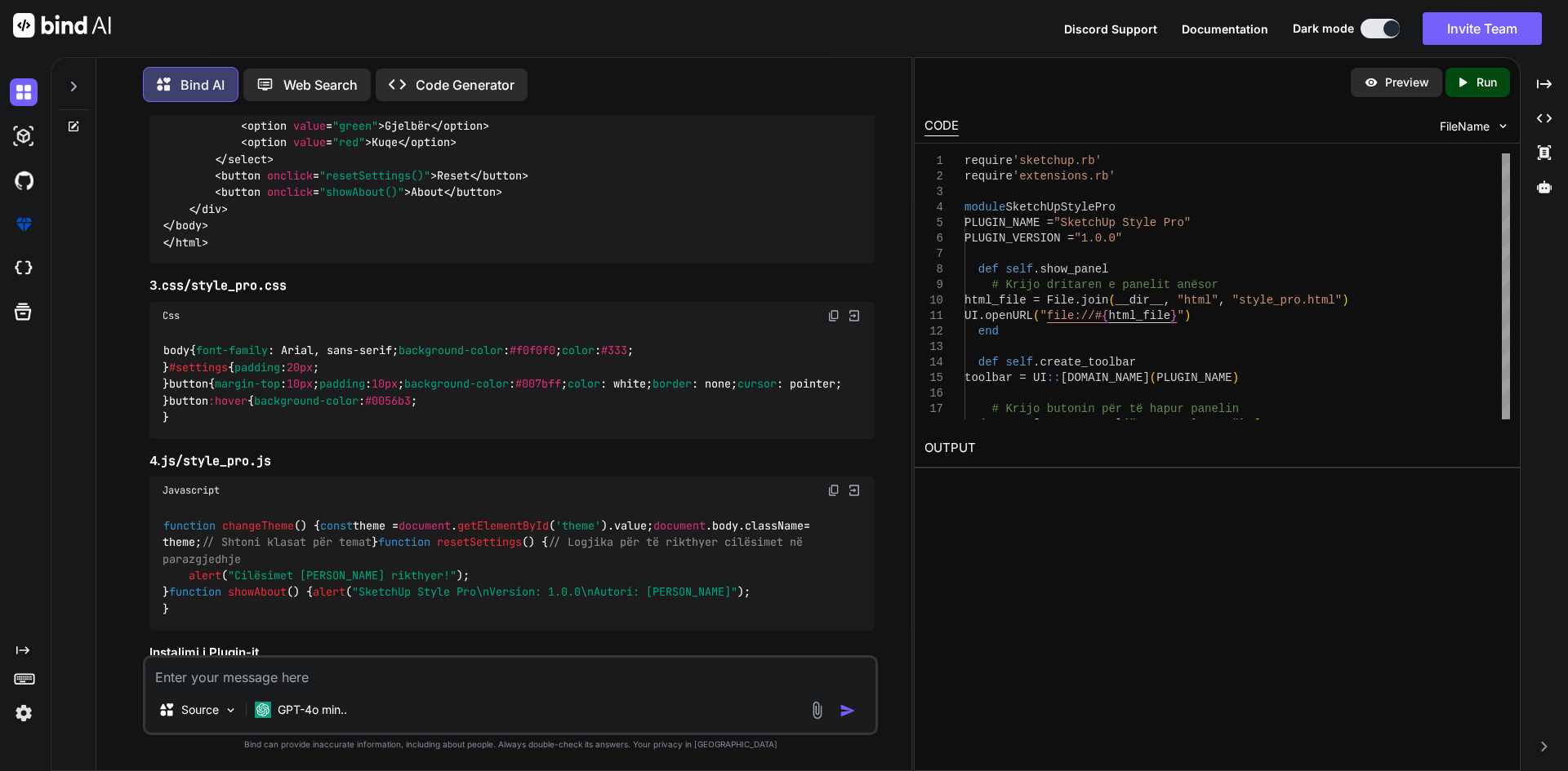
click at [385, 296] on h3 "3. css/style_pro.css" at bounding box center [512, 286] width 726 height 19
click at [835, 322] on img at bounding box center [834, 316] width 13 height 13
drag, startPoint x: 239, startPoint y: 419, endPoint x: 195, endPoint y: 419, distance: 44.0
click at [195, 296] on h3 "3. css/style_pro.css" at bounding box center [512, 286] width 726 height 19
copy code "style_pro.css"
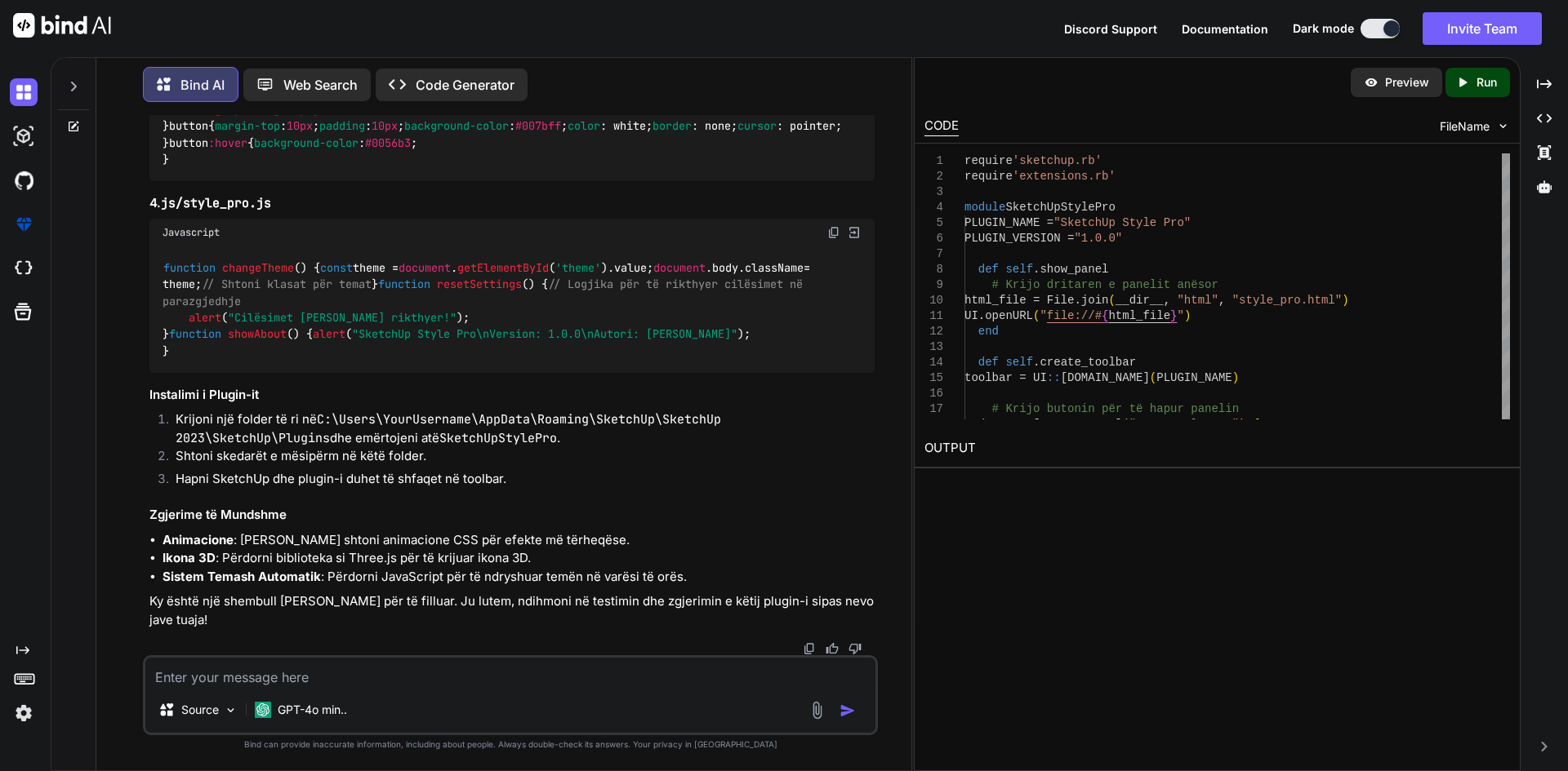
scroll to position [1878, 0]
click at [832, 240] on img at bounding box center [834, 233] width 13 height 13
drag, startPoint x: 278, startPoint y: 304, endPoint x: 187, endPoint y: 307, distance: 91.0
click at [187, 213] on h3 "4. js/style_pro.js" at bounding box center [512, 203] width 726 height 19
copy code "style_pro.js"
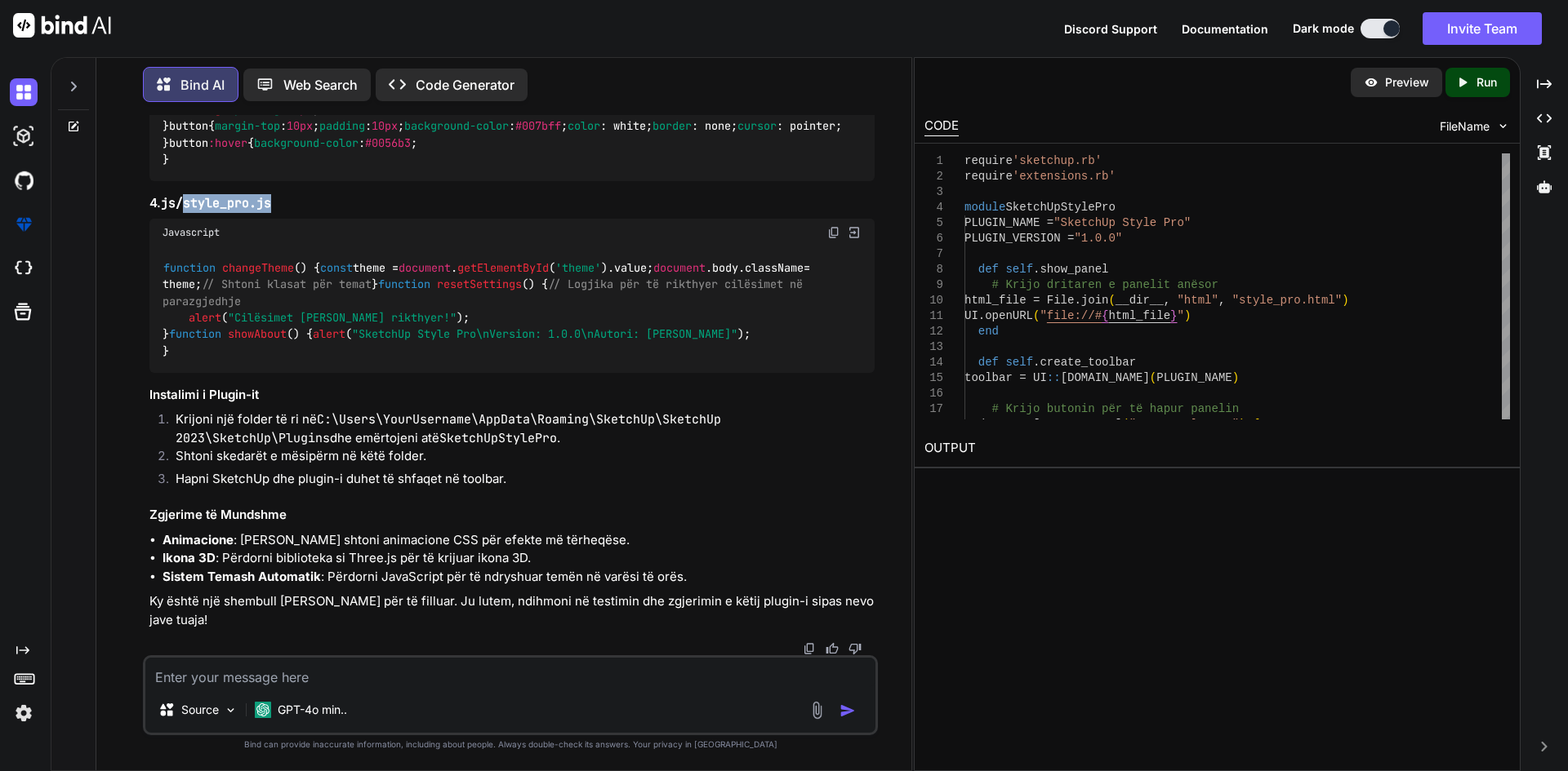
scroll to position [2076, 0]
click at [1399, 99] on div "Preview Created with Pixso. Run" at bounding box center [1217, 83] width 605 height 49
click at [1397, 86] on p "Preview" at bounding box center [1406, 82] width 44 height 16
click at [1409, 99] on div "Preview Created with Pixso. Run" at bounding box center [1217, 83] width 605 height 49
click at [1484, 84] on p "Run" at bounding box center [1485, 82] width 20 height 16
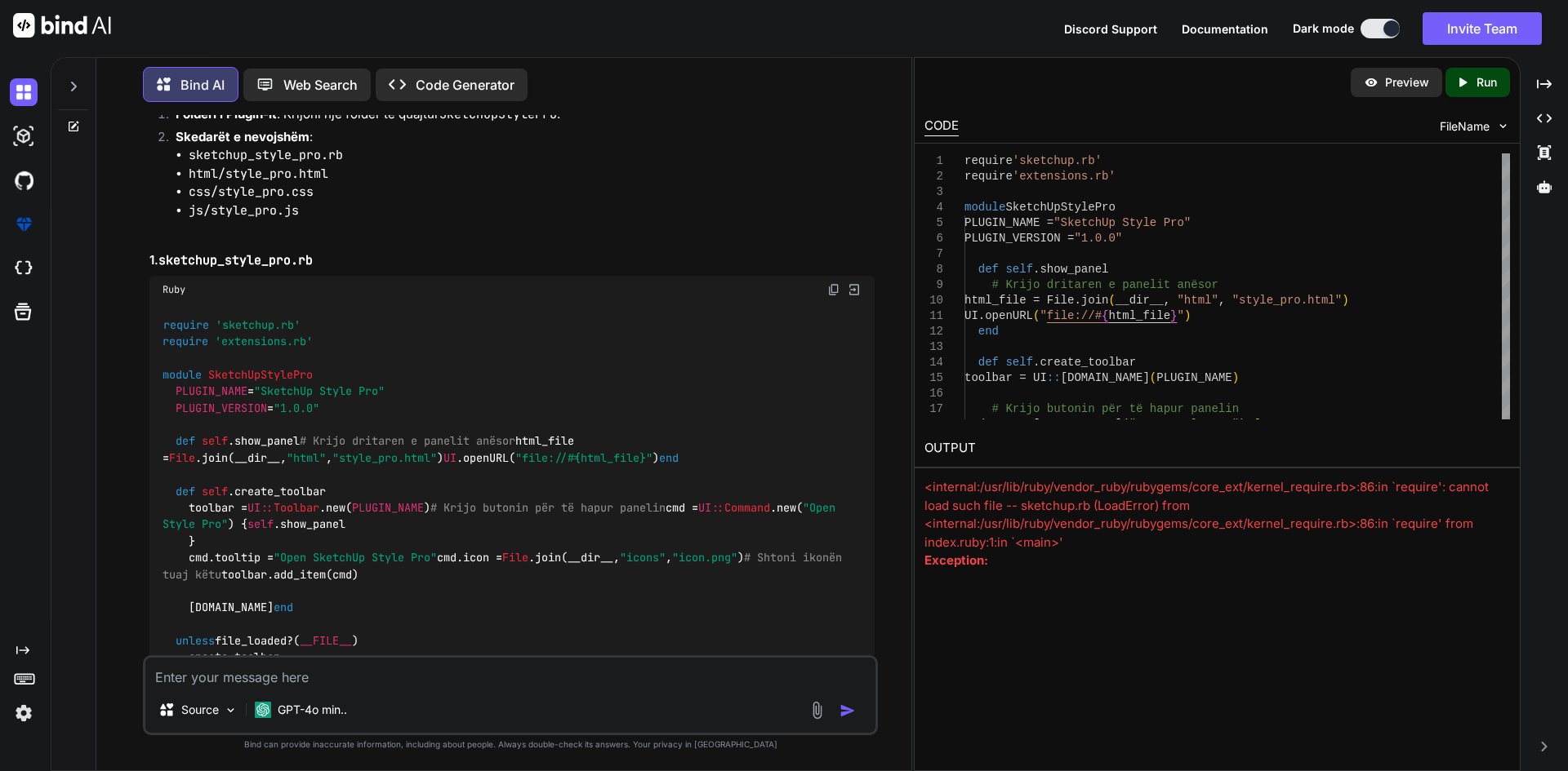
scroll to position [362, 0]
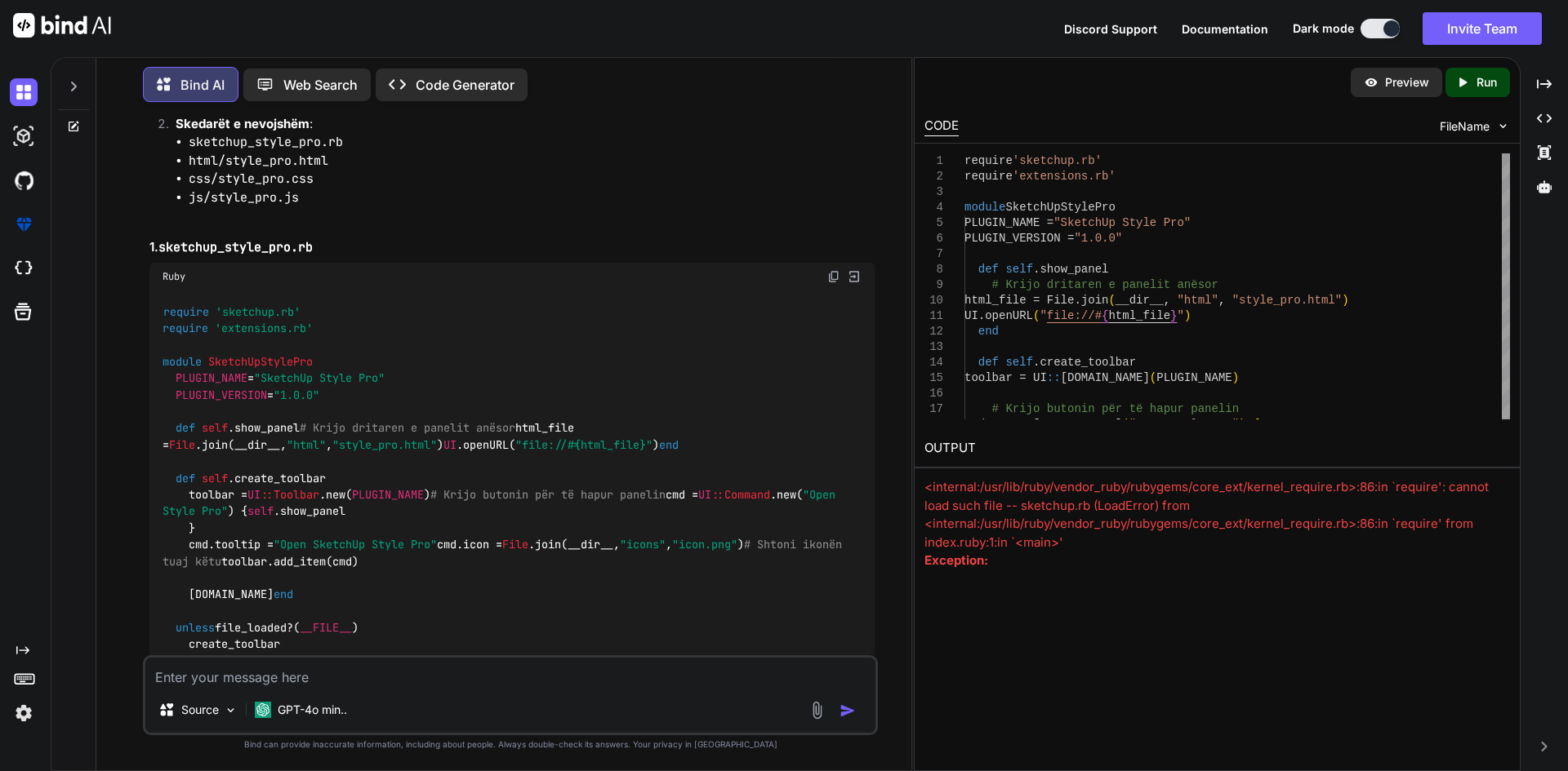
click at [854, 269] on img at bounding box center [853, 276] width 14 height 14
click at [855, 269] on img at bounding box center [853, 276] width 14 height 14
click at [952, 130] on div "CODE" at bounding box center [941, 126] width 34 height 20
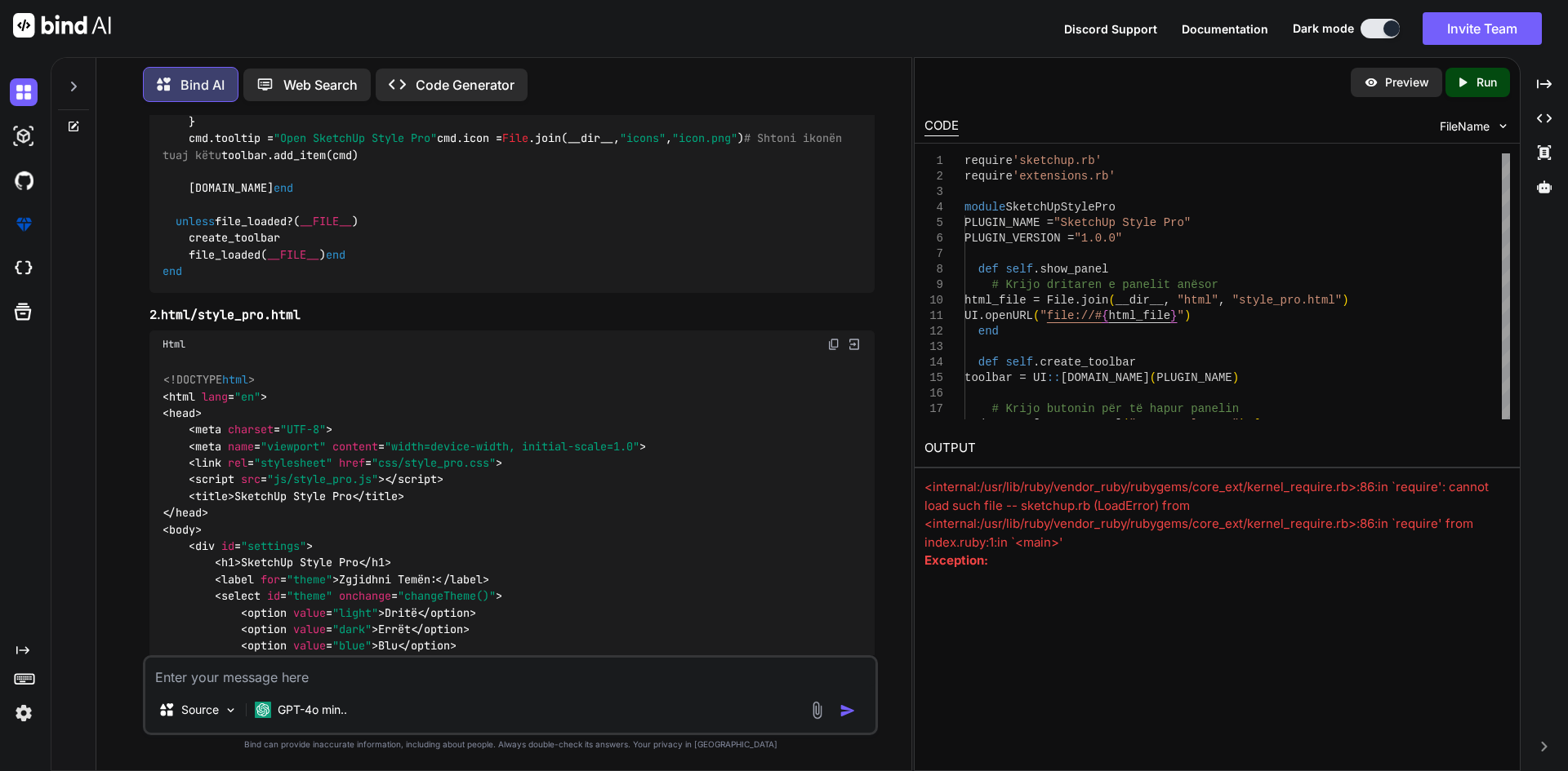
scroll to position [934, 0]
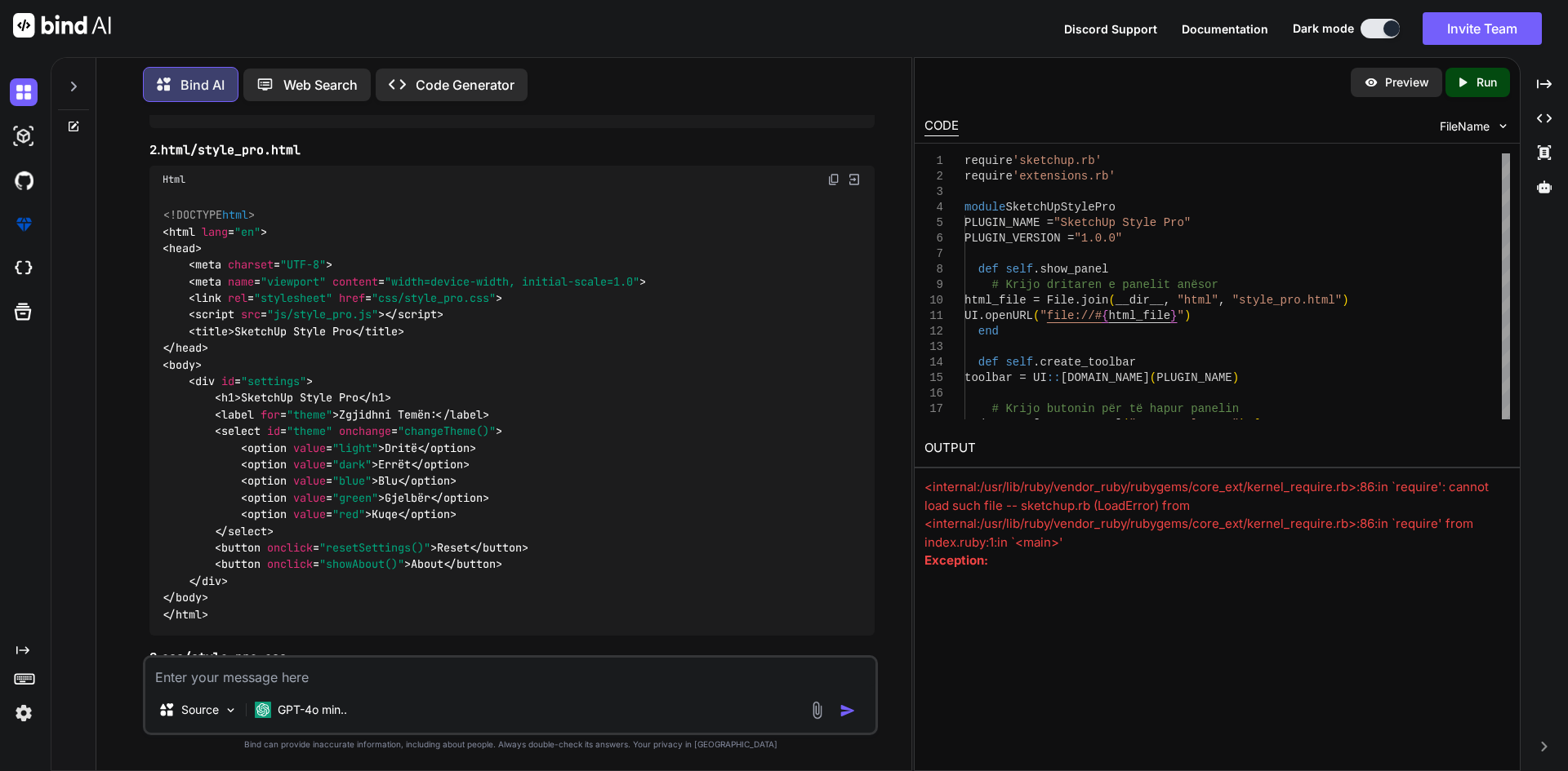
click at [855, 187] on img at bounding box center [853, 179] width 14 height 14
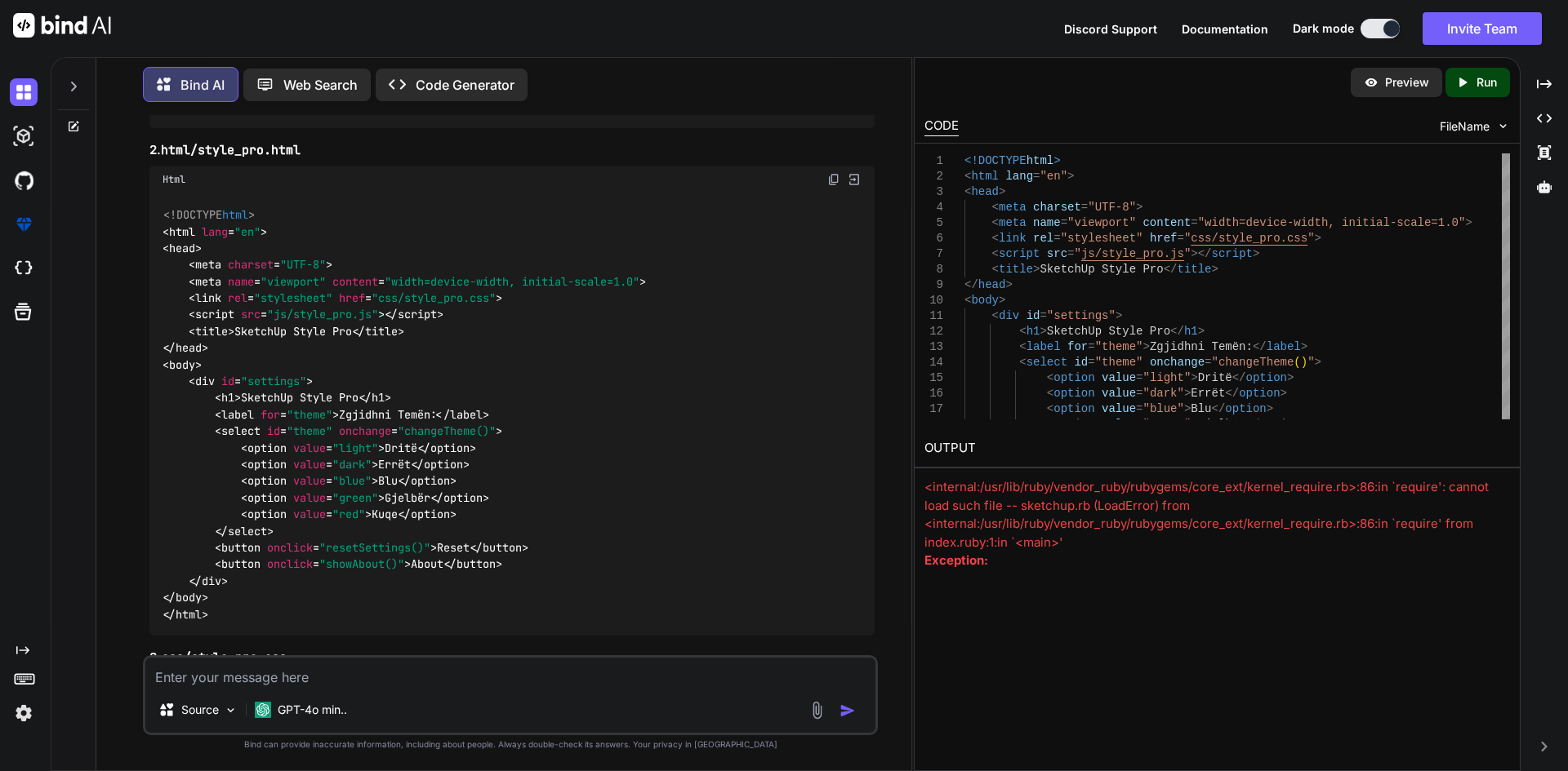
click at [1490, 78] on p "Run" at bounding box center [1485, 82] width 20 height 16
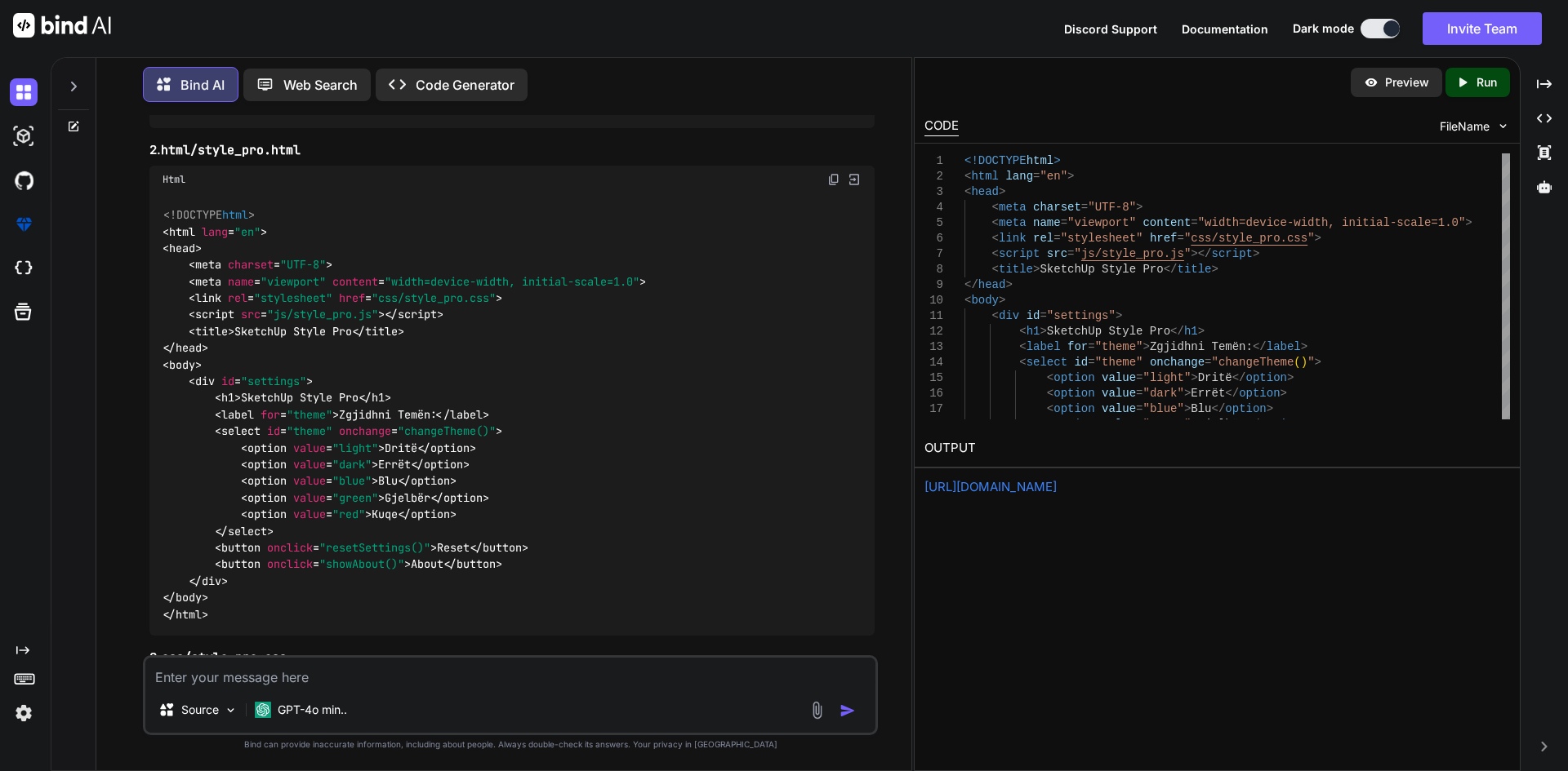
click at [1045, 486] on link "[URL][DOMAIN_NAME]" at bounding box center [990, 487] width 132 height 15
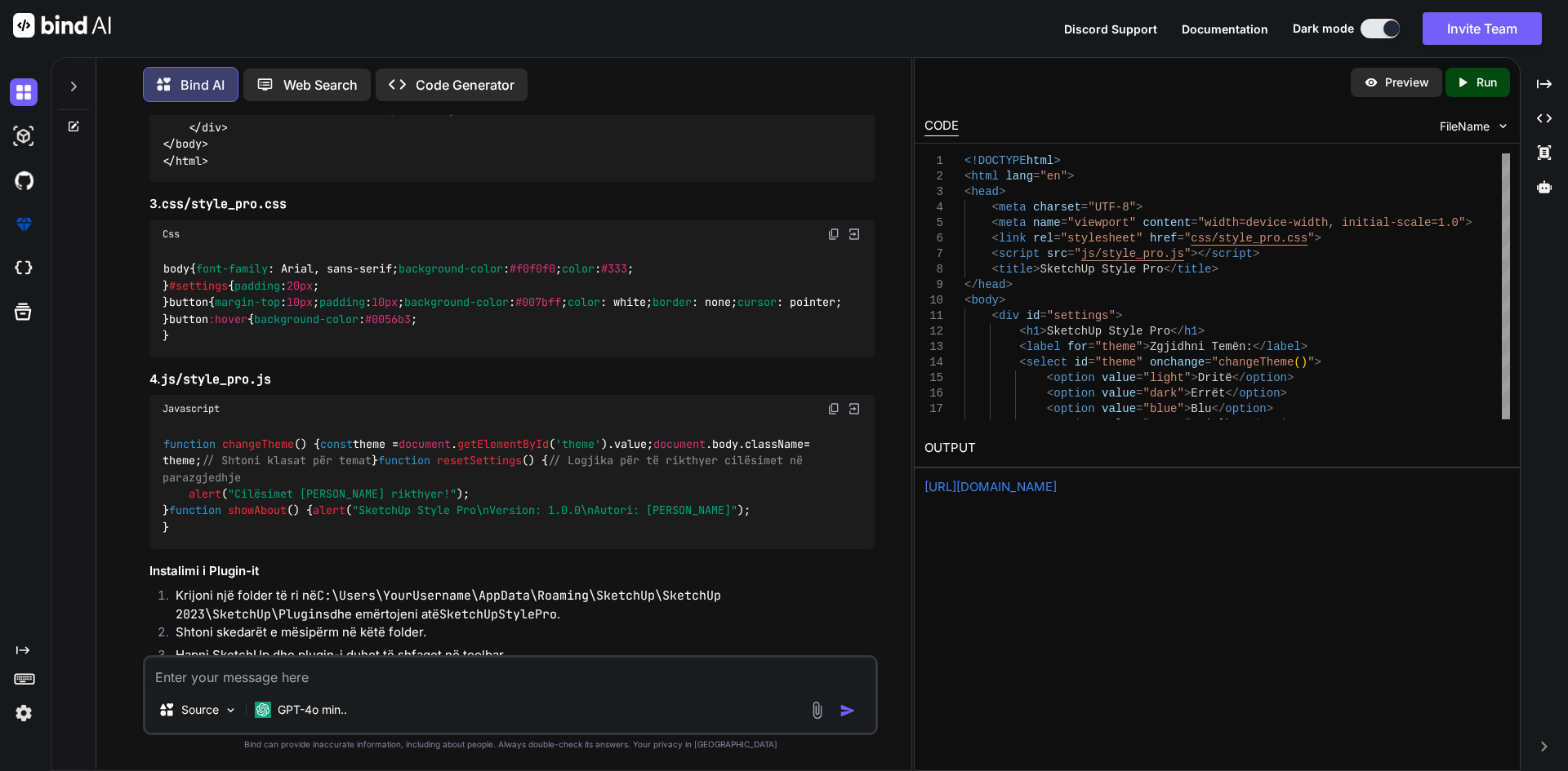
scroll to position [1424, 0]
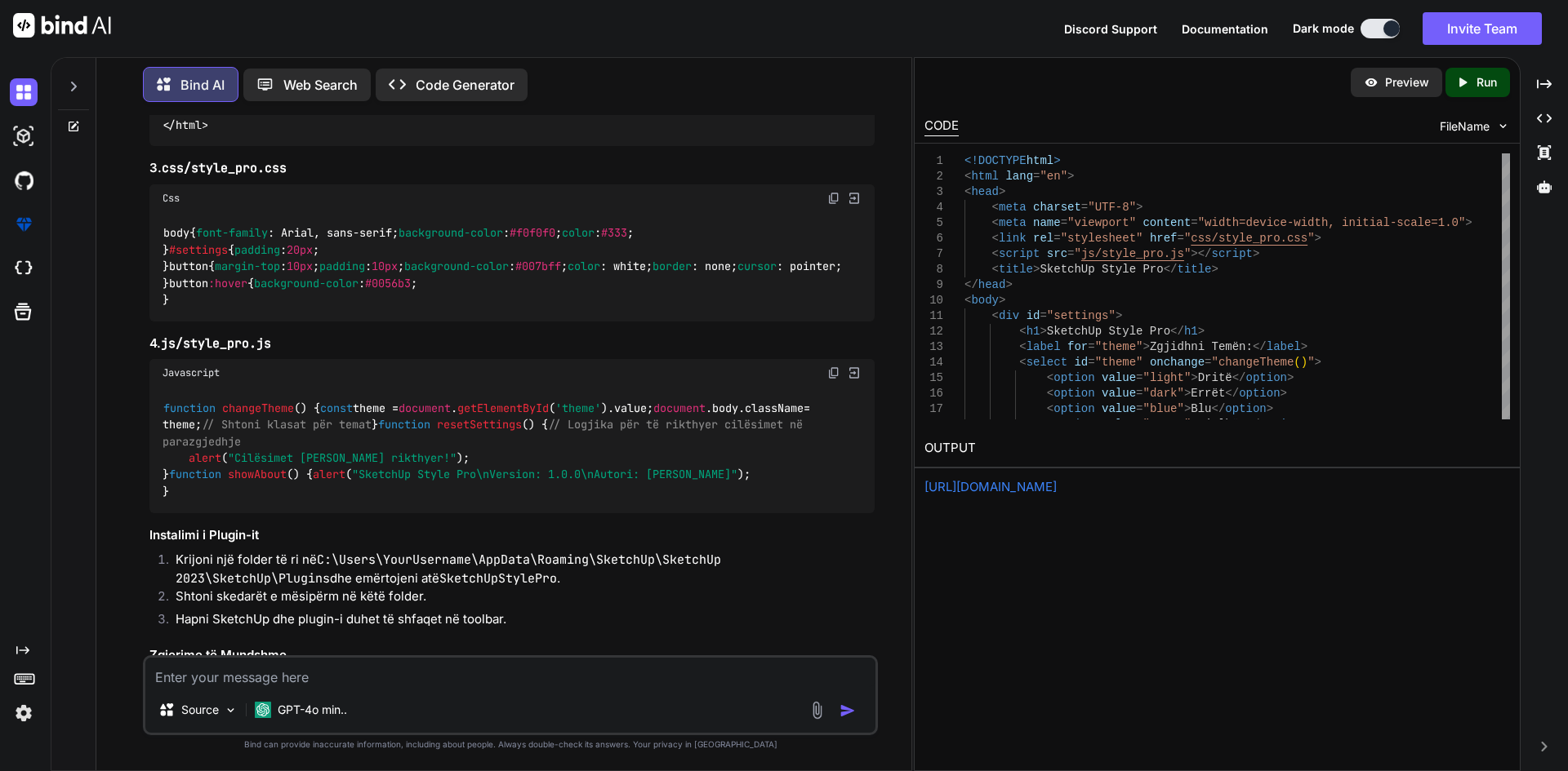
click at [852, 205] on img at bounding box center [853, 198] width 14 height 14
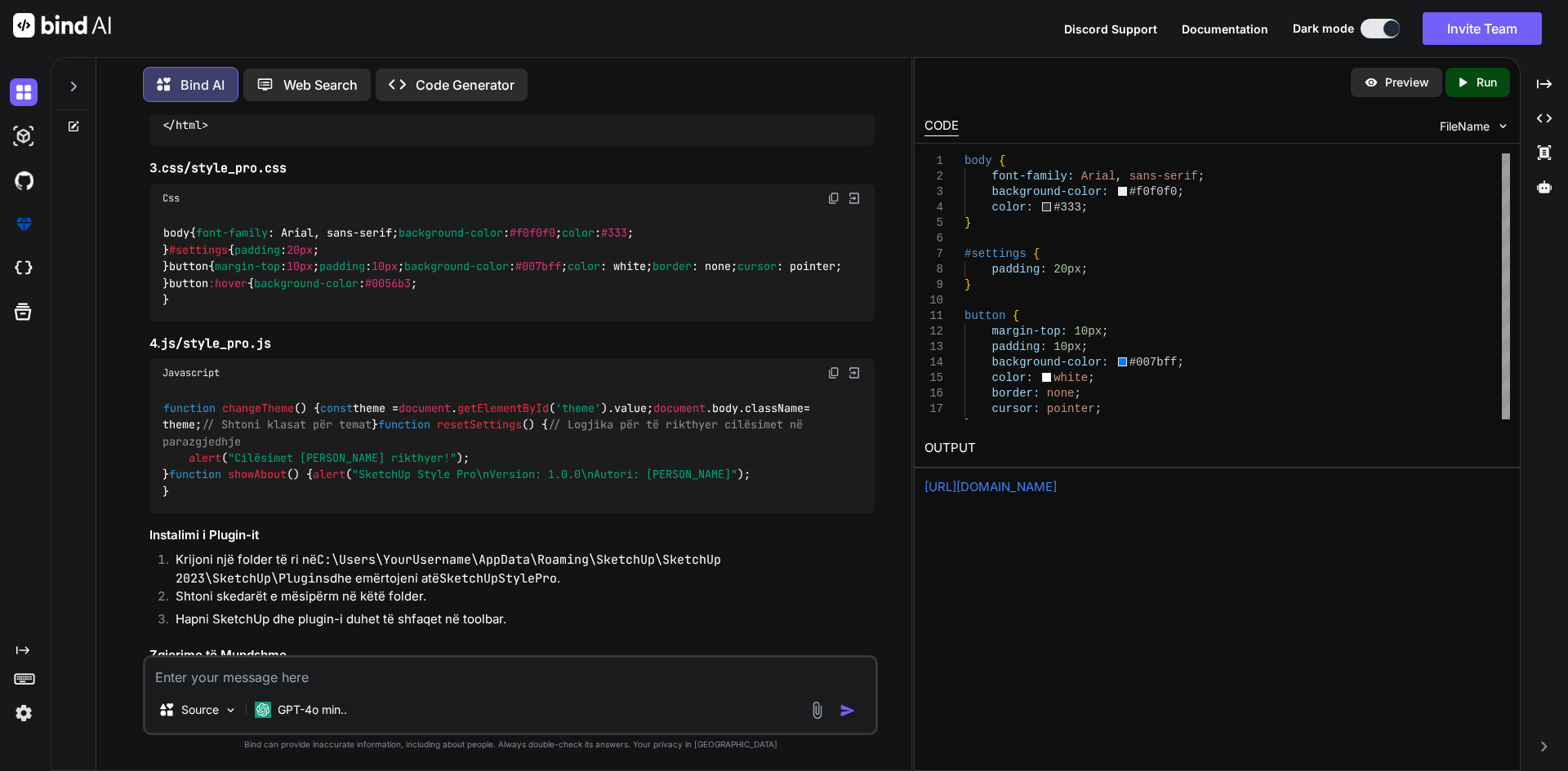
click at [1473, 82] on icon "Created with Pixso." at bounding box center [1465, 82] width 21 height 14
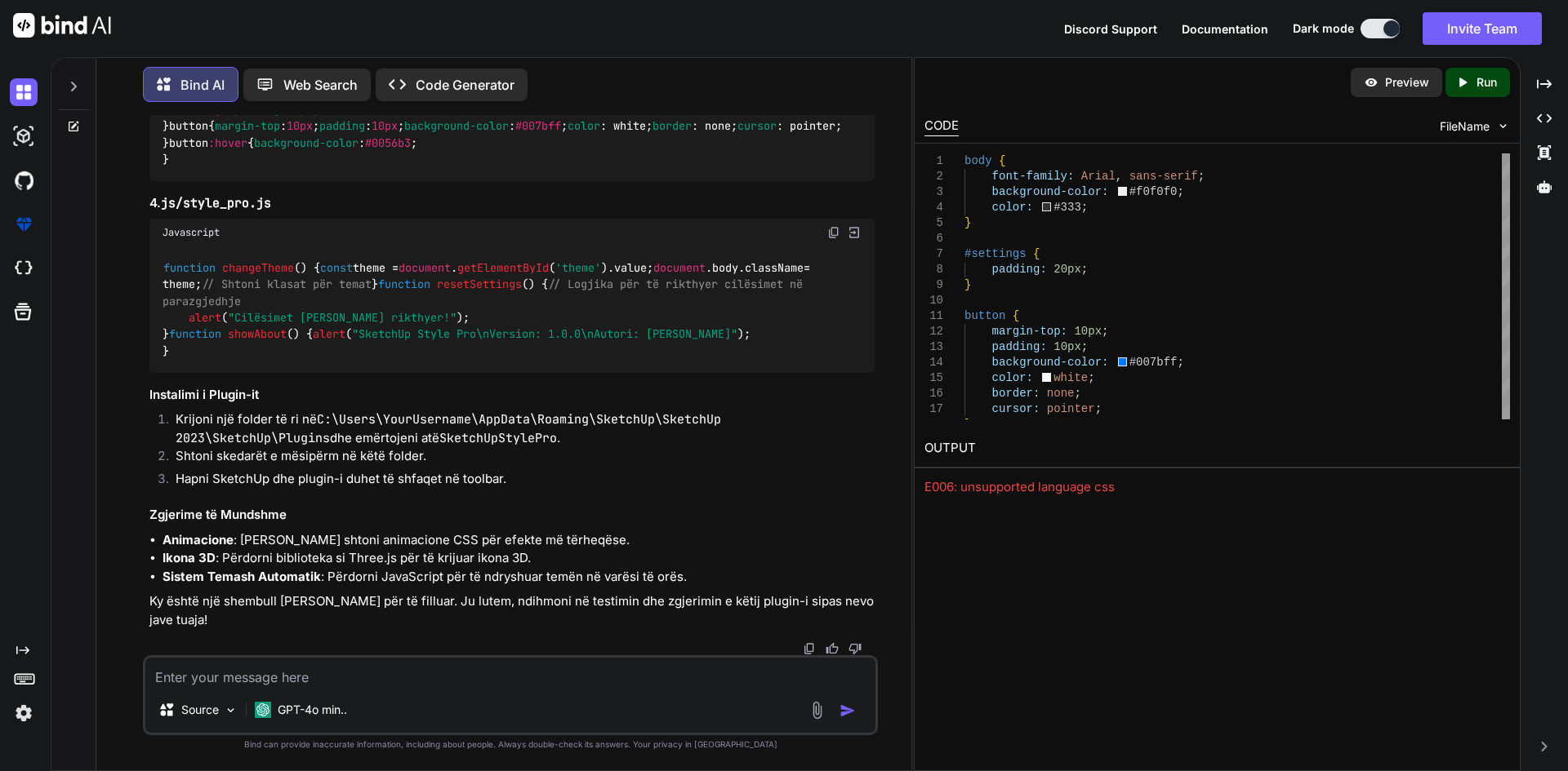
scroll to position [1914, 0]
click at [855, 240] on img at bounding box center [853, 232] width 14 height 14
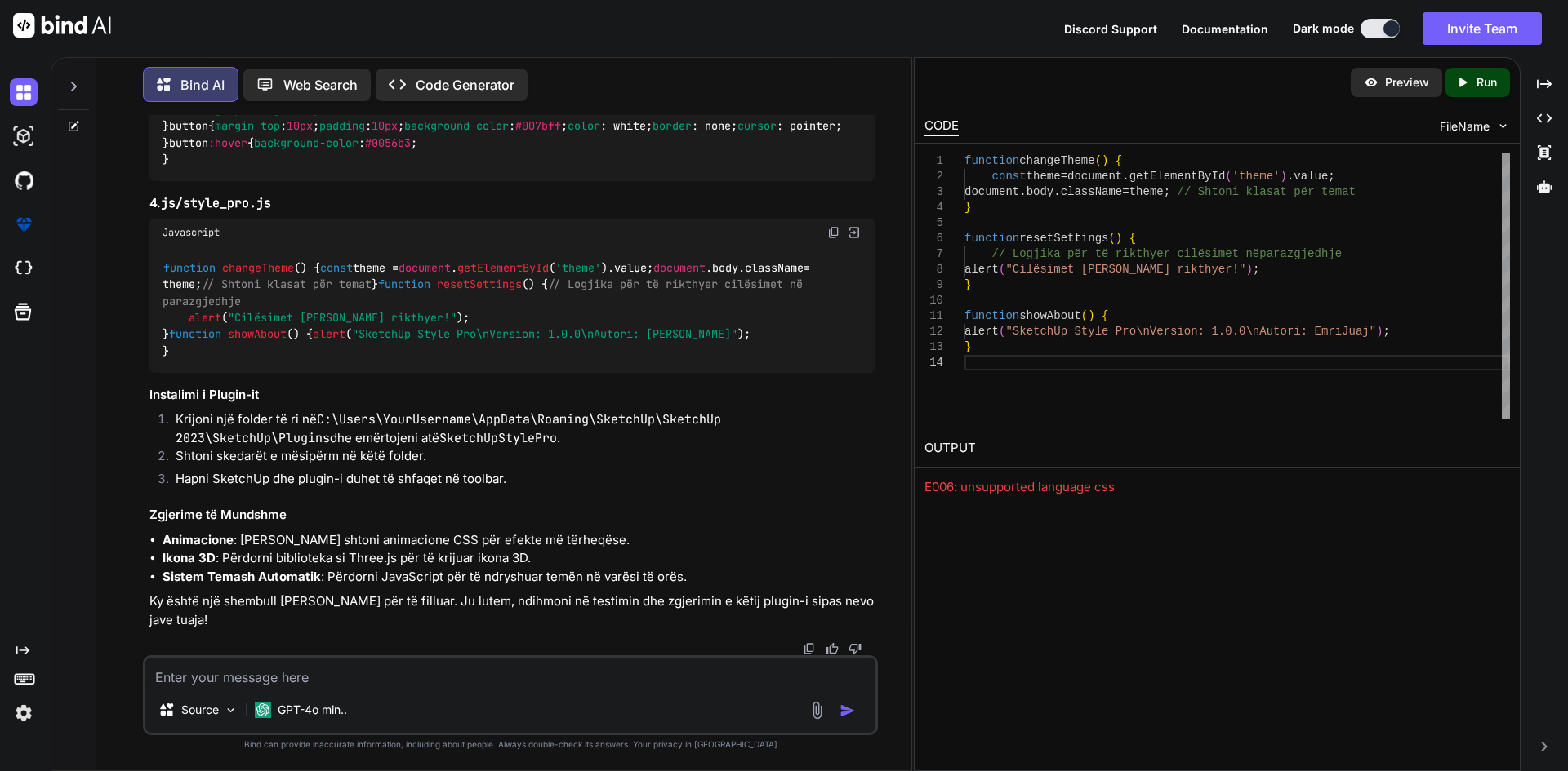
click at [1476, 89] on p "Run" at bounding box center [1485, 82] width 20 height 16
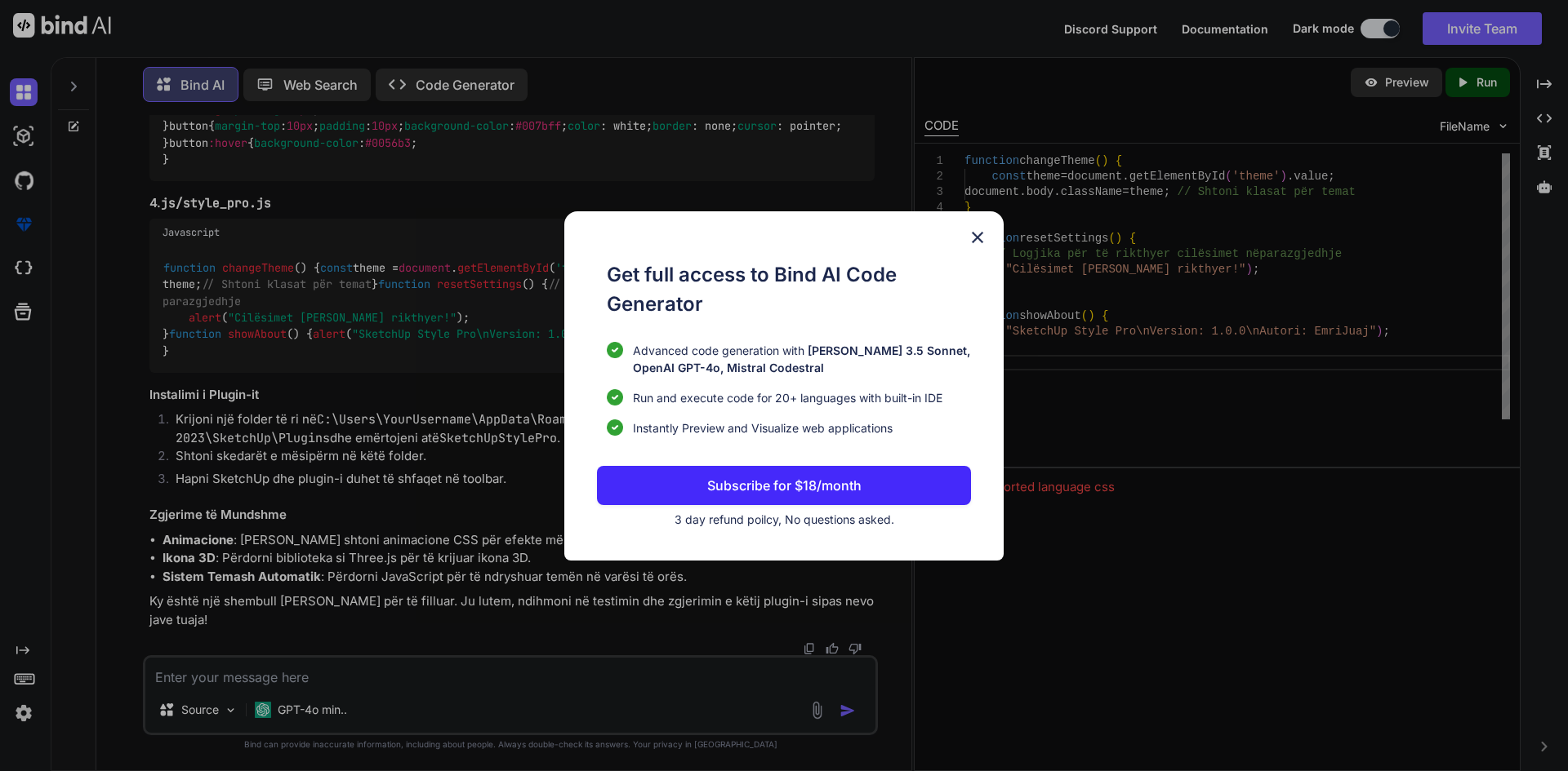
click at [979, 240] on img at bounding box center [978, 238] width 20 height 20
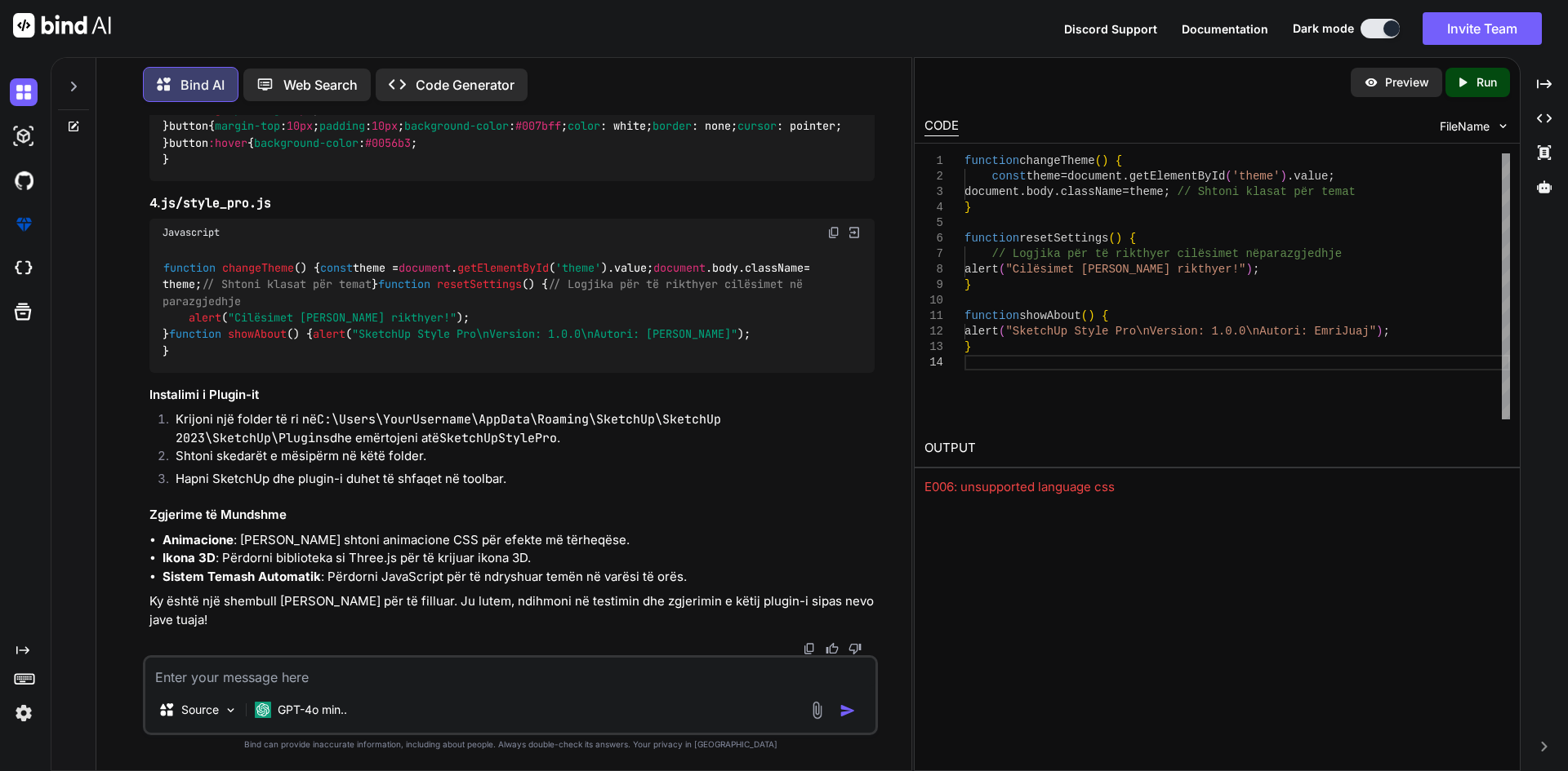
scroll to position [2076, 0]
click at [632, 665] on textarea at bounding box center [511, 672] width 730 height 29
type textarea "nuk po ban edhe e ban ne fund fajlin rbz"
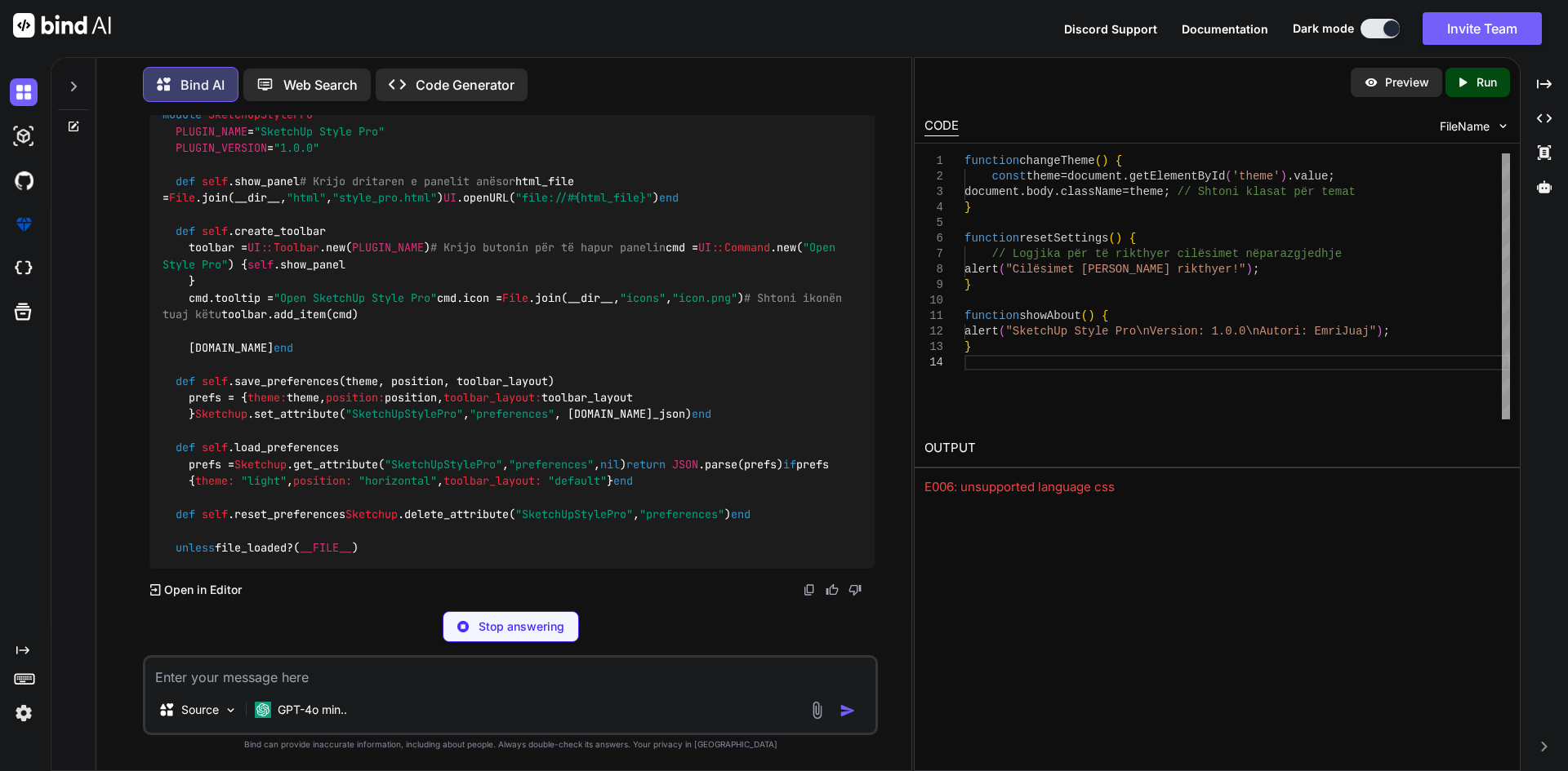
scroll to position [2934, 0]
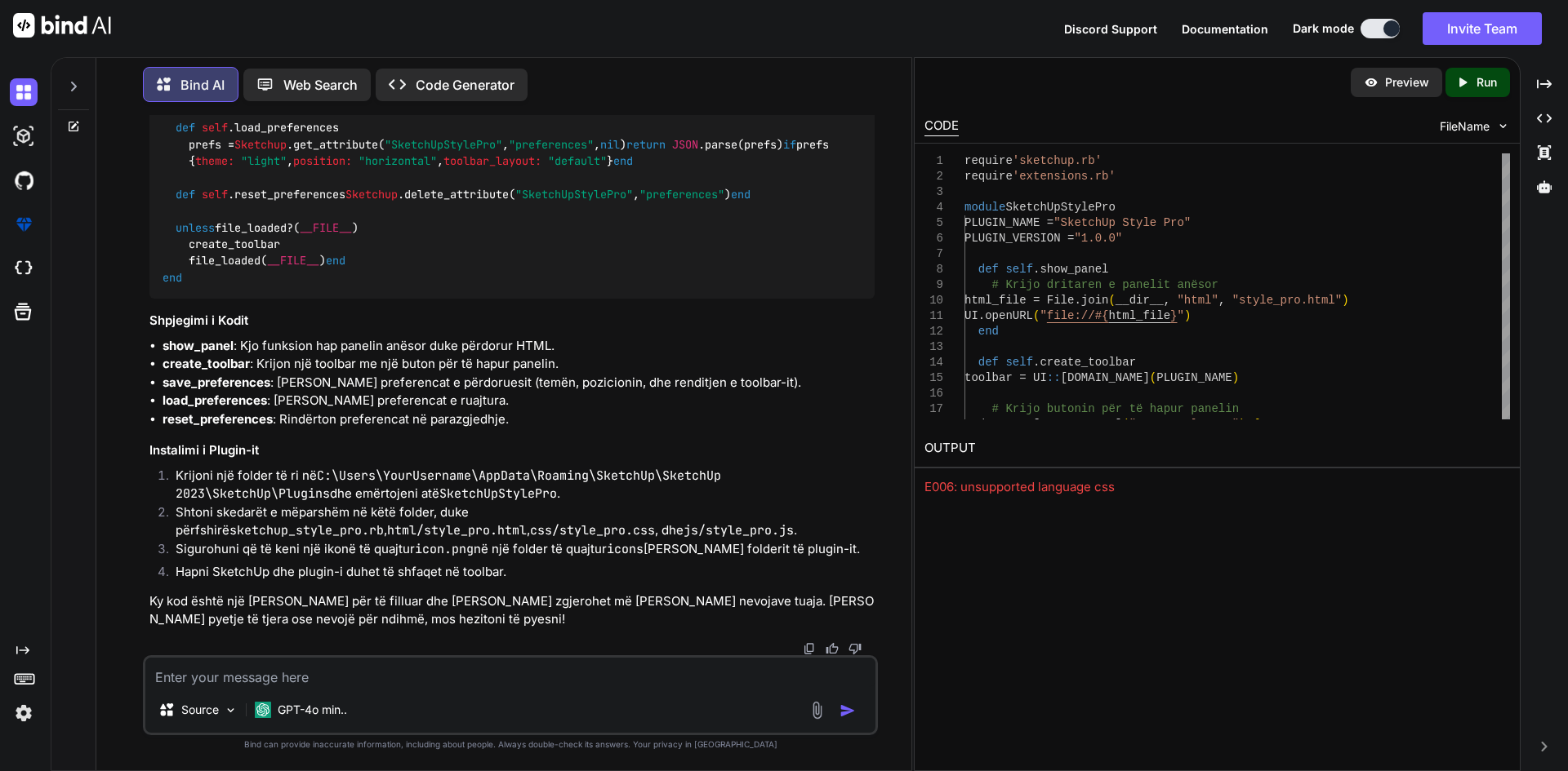
click at [1480, 77] on p "Run" at bounding box center [1485, 82] width 20 height 16
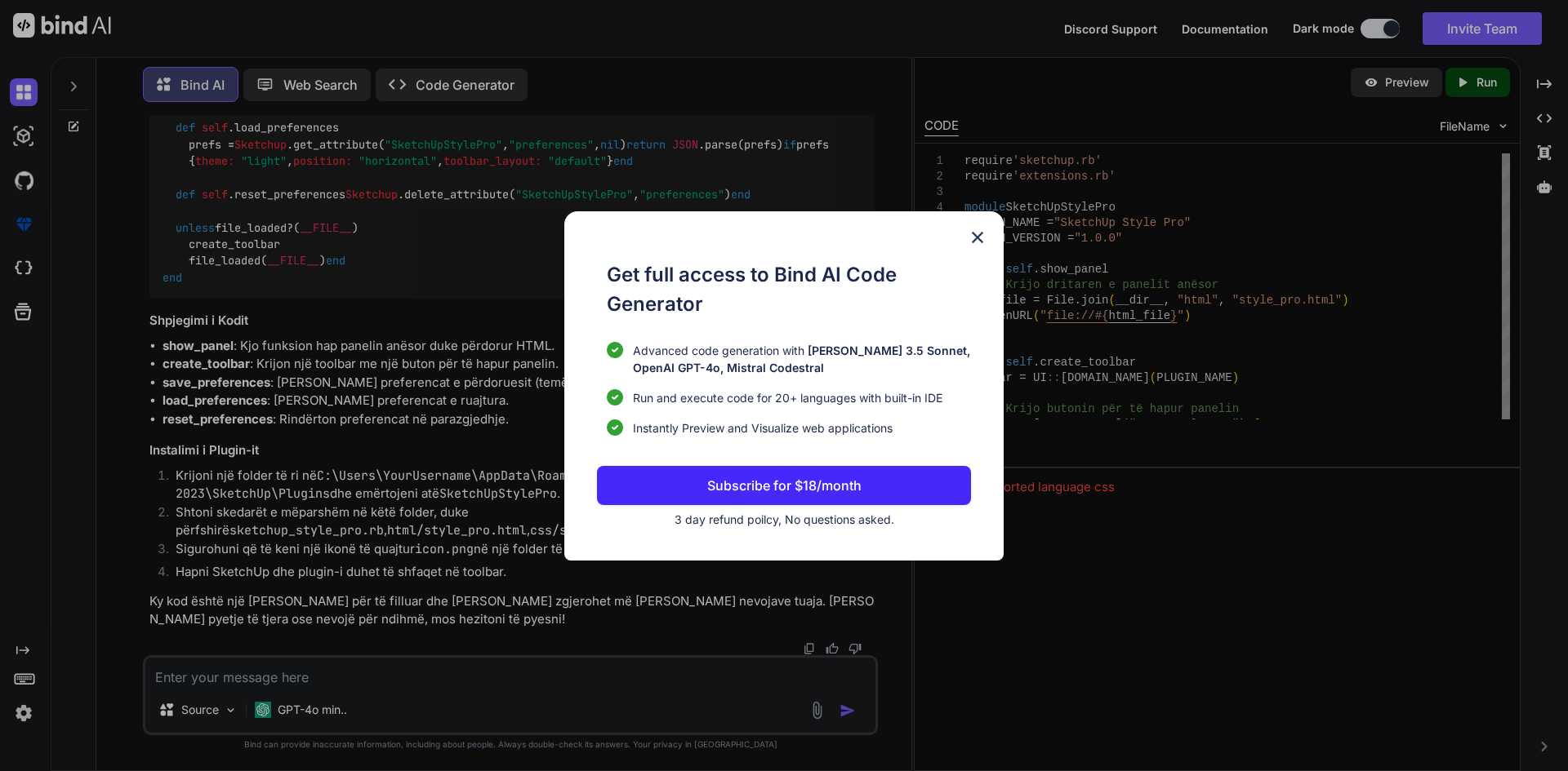
click at [982, 245] on img at bounding box center [978, 238] width 20 height 20
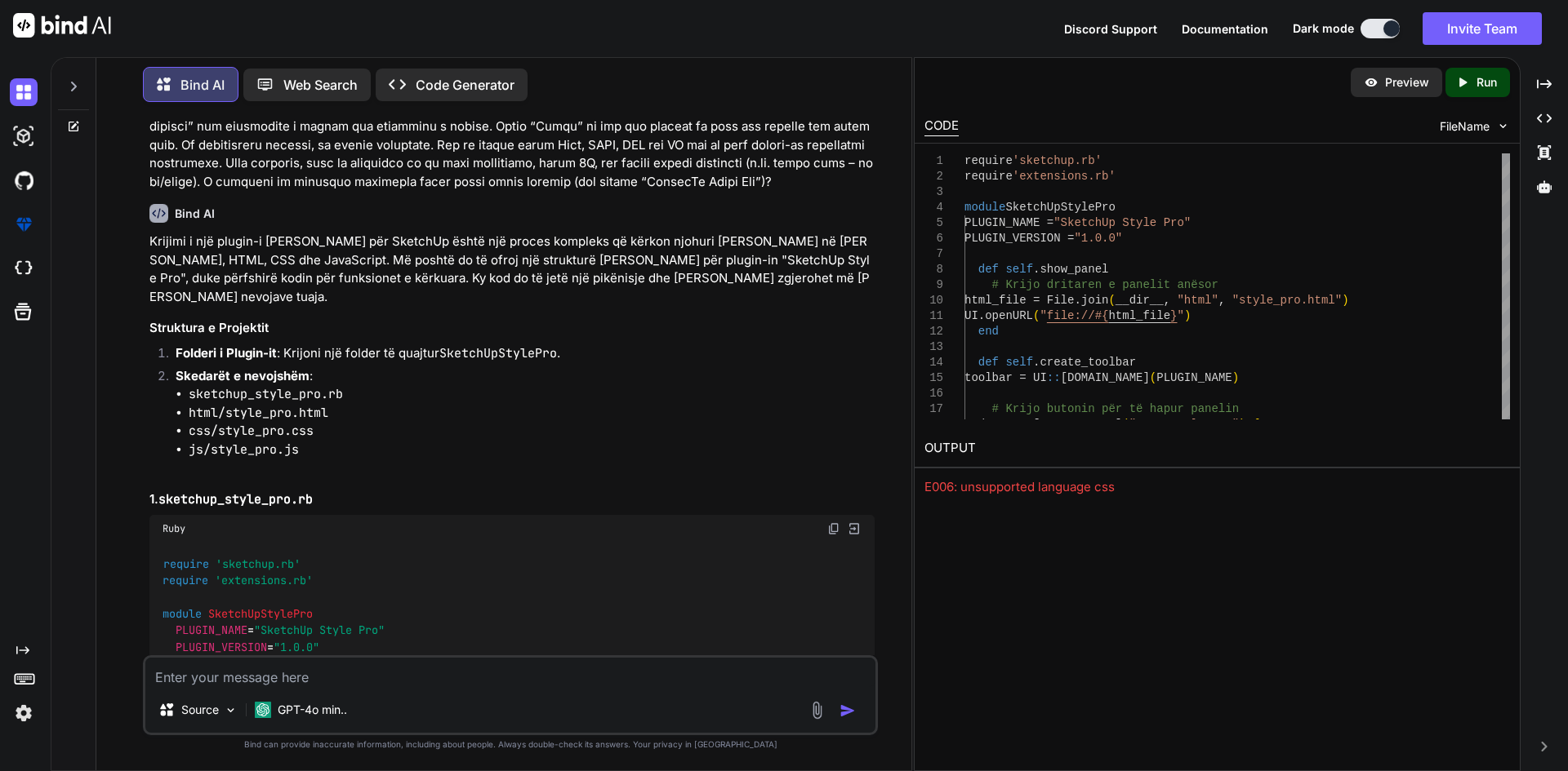
scroll to position [0, 0]
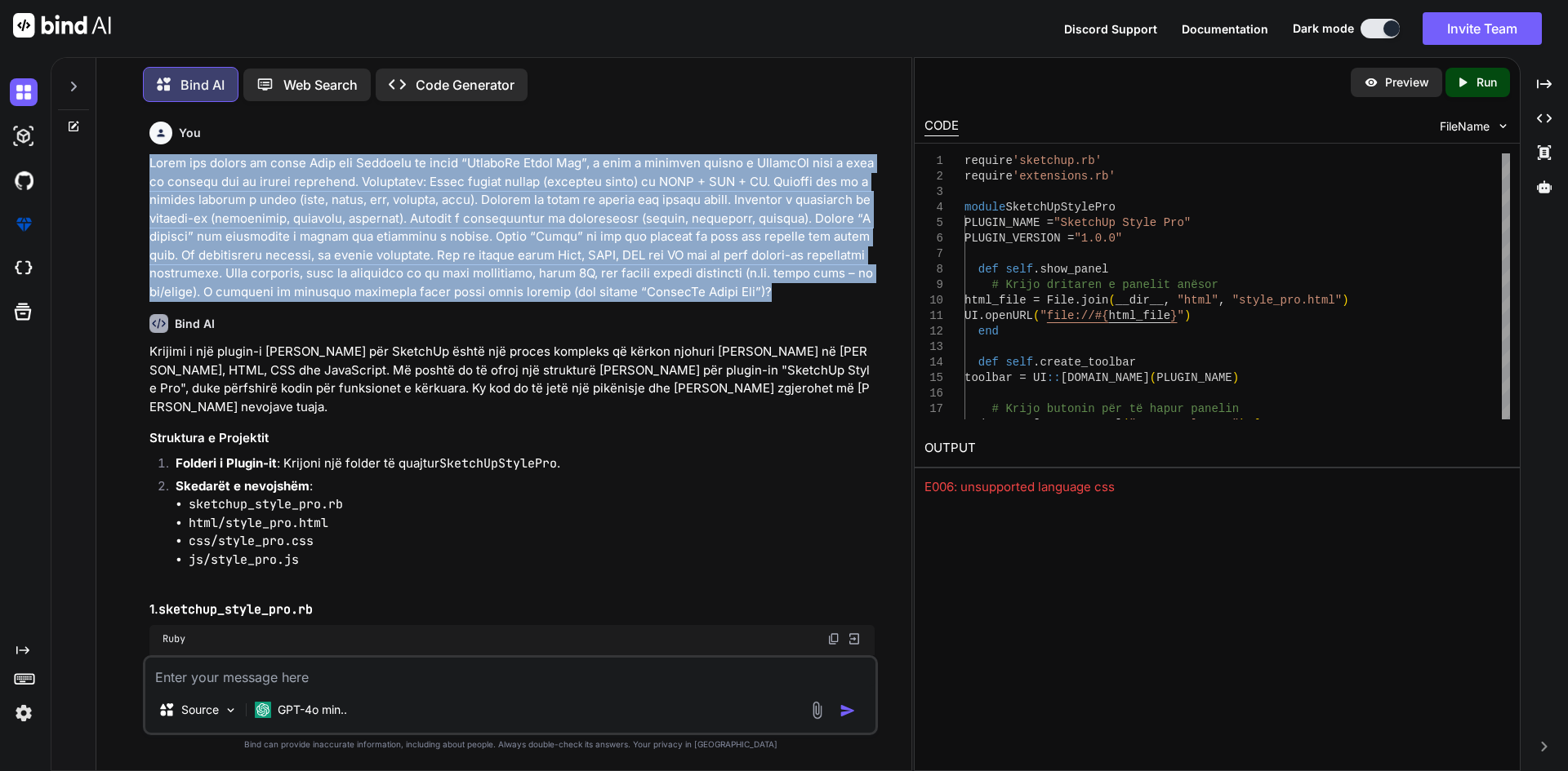
drag, startPoint x: 146, startPoint y: 156, endPoint x: 736, endPoint y: 293, distance: 605.7
click at [736, 293] on div "You Bind AI Krijimi i një plugin-i [PERSON_NAME] për SketchUp është një proces …" at bounding box center [512, 385] width 731 height 540
copy p "Lorem ips dolors am conse Adip eli SeddoeIu te incid “UtlaboRe Etdol Mag”, a en…"
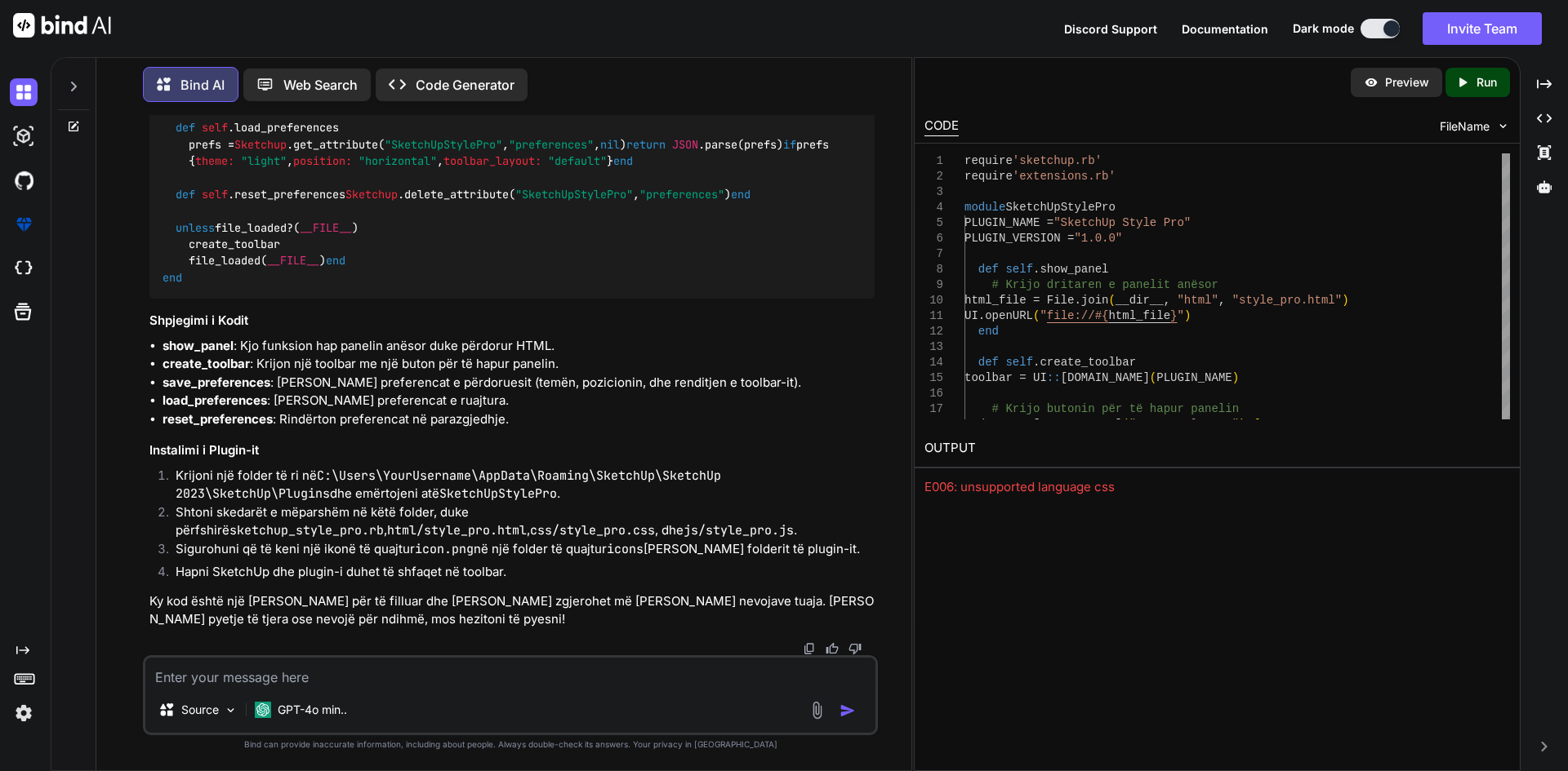
scroll to position [2712, 0]
